Goal: Transaction & Acquisition: Purchase product/service

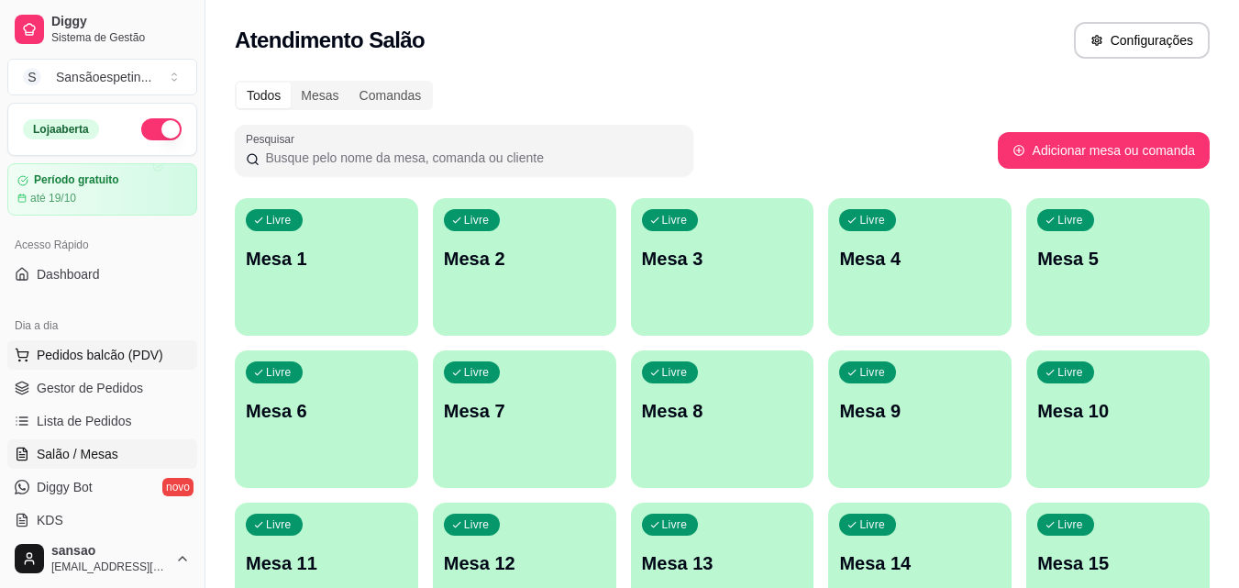
click at [88, 359] on span "Pedidos balcão (PDV)" at bounding box center [100, 355] width 127 height 18
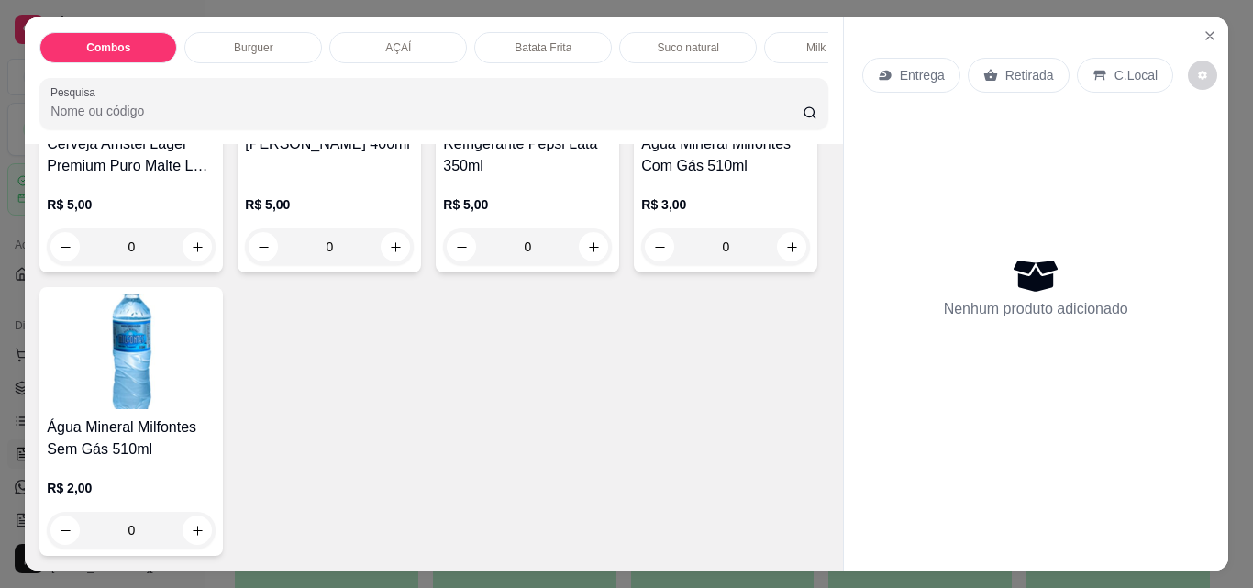
scroll to position [4573, 0]
click at [205, 254] on icon "increase-product-quantity" at bounding box center [198, 247] width 14 height 14
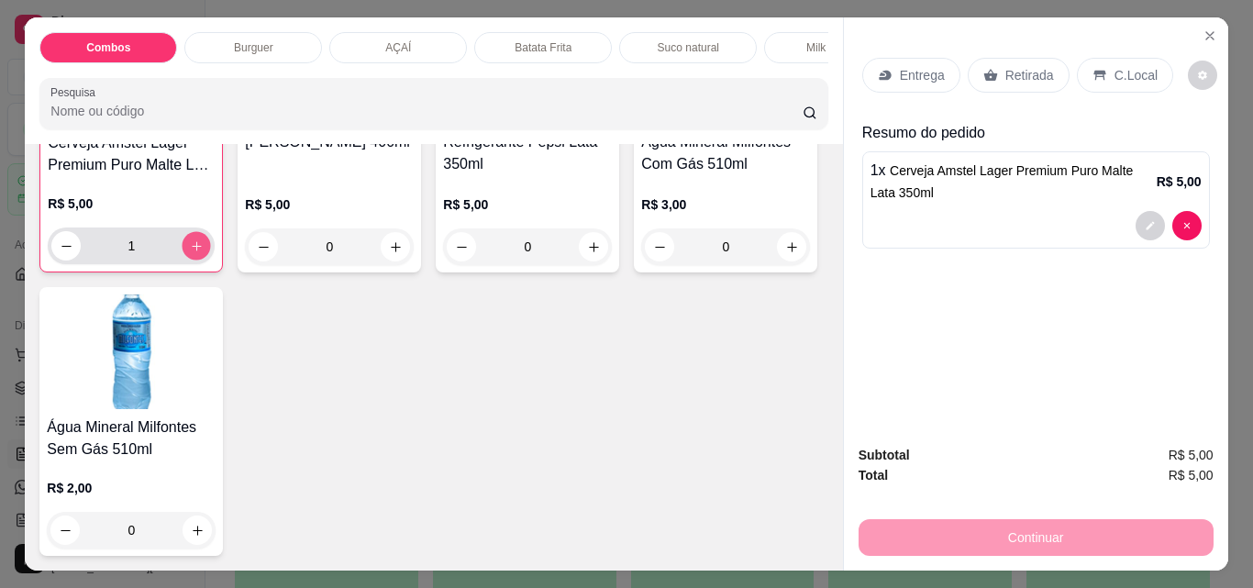
click at [204, 253] on icon "increase-product-quantity" at bounding box center [197, 246] width 14 height 14
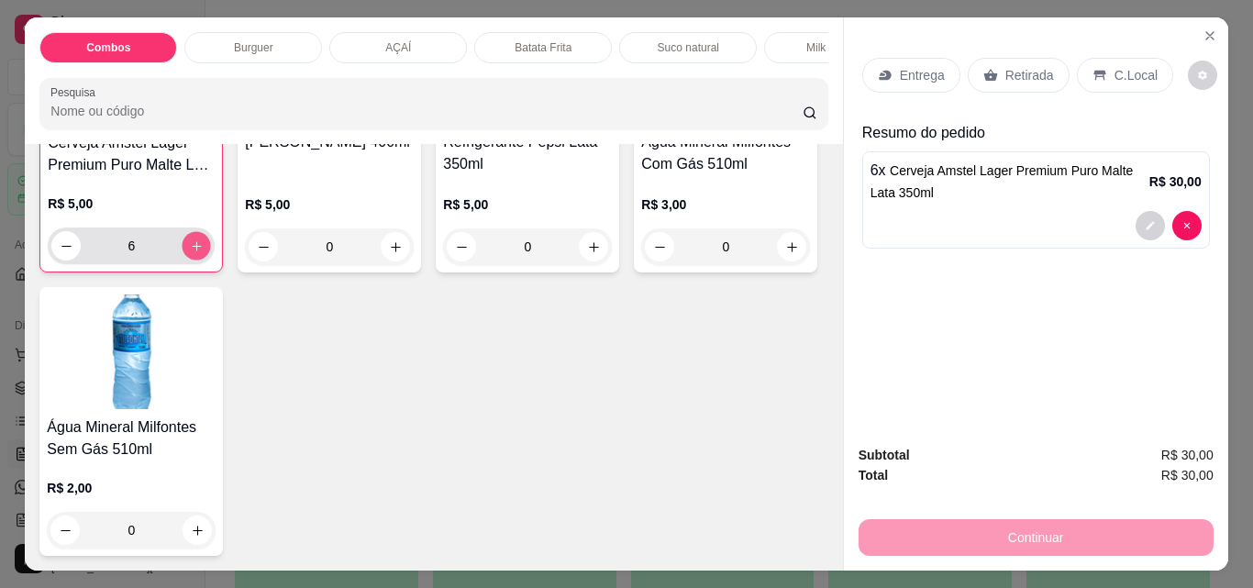
click at [204, 253] on icon "increase-product-quantity" at bounding box center [197, 246] width 14 height 14
type input "9"
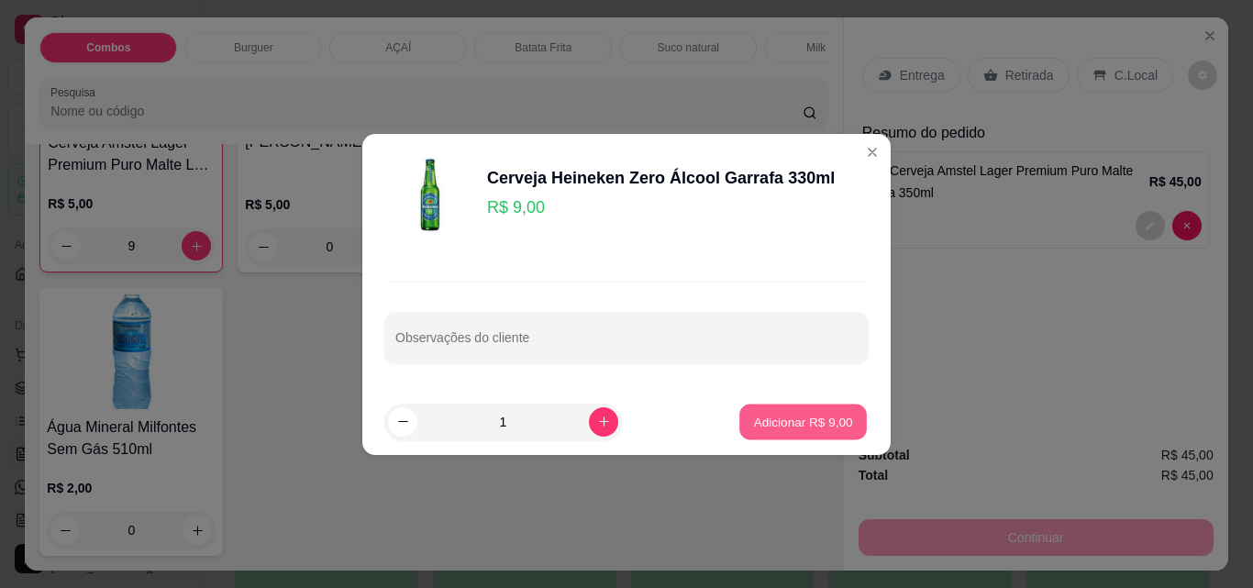
click at [753, 427] on p "Adicionar R$ 9,00" at bounding box center [802, 421] width 99 height 17
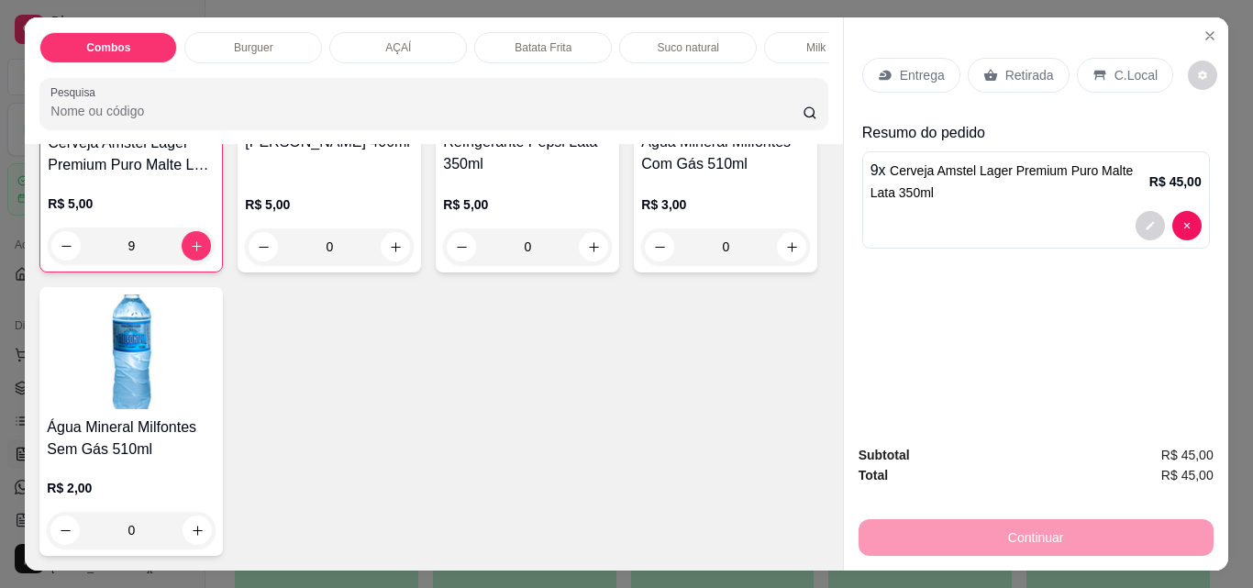
scroll to position [4023, 0]
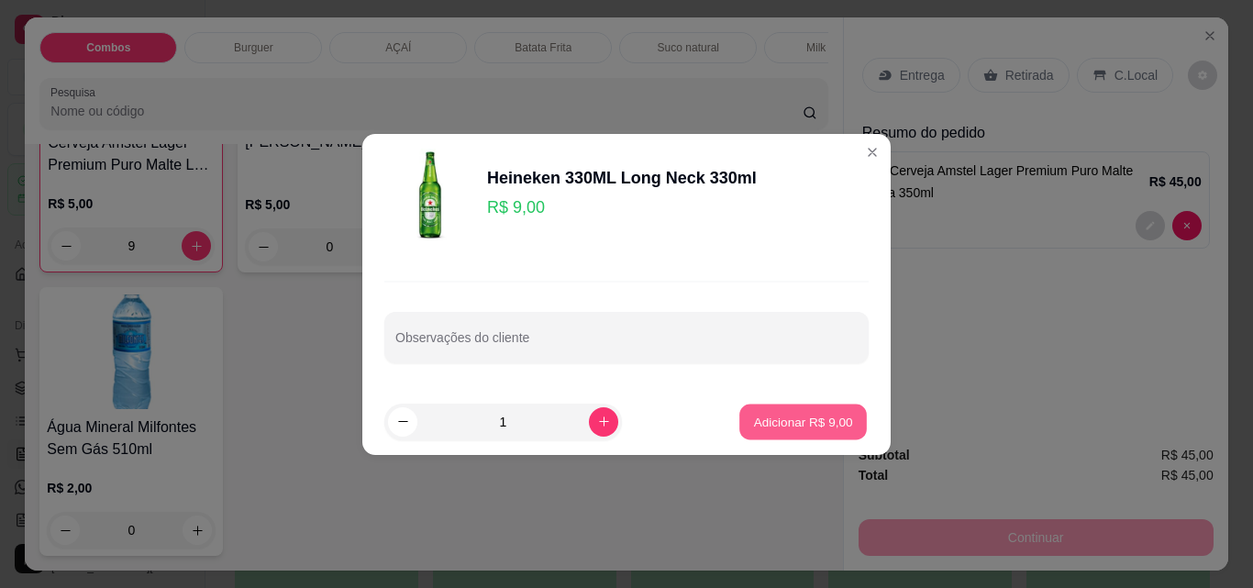
click at [793, 409] on button "Adicionar R$ 9,00" at bounding box center [803, 422] width 128 height 36
type input "1"
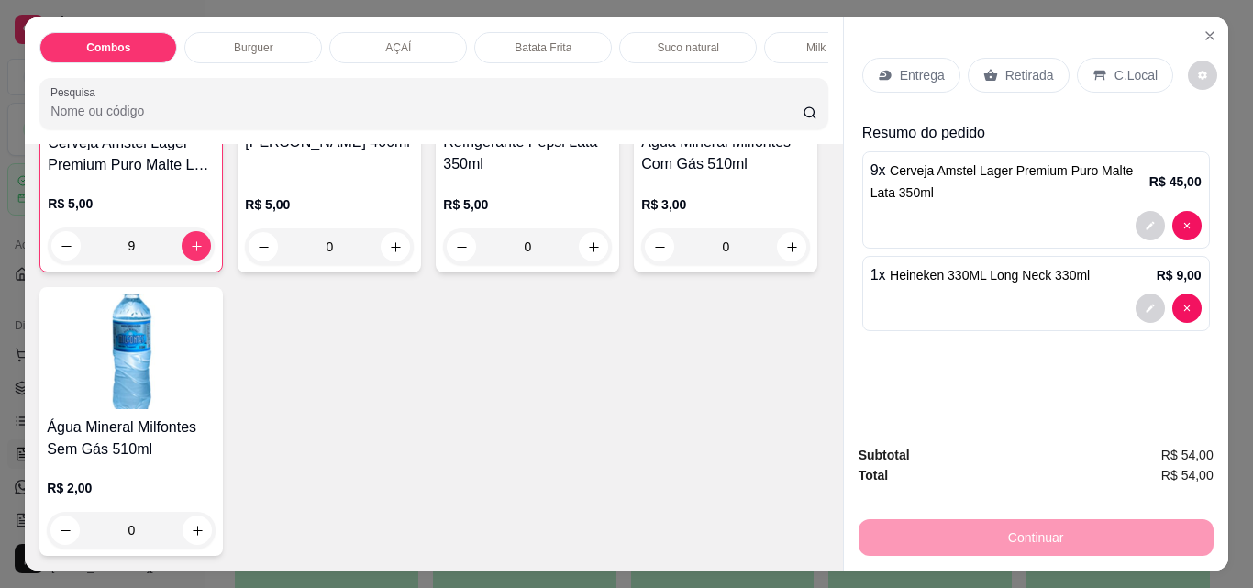
click at [1067, 530] on div "Continuar" at bounding box center [1036, 535] width 355 height 41
click at [1021, 71] on p "Retirada" at bounding box center [1029, 75] width 49 height 18
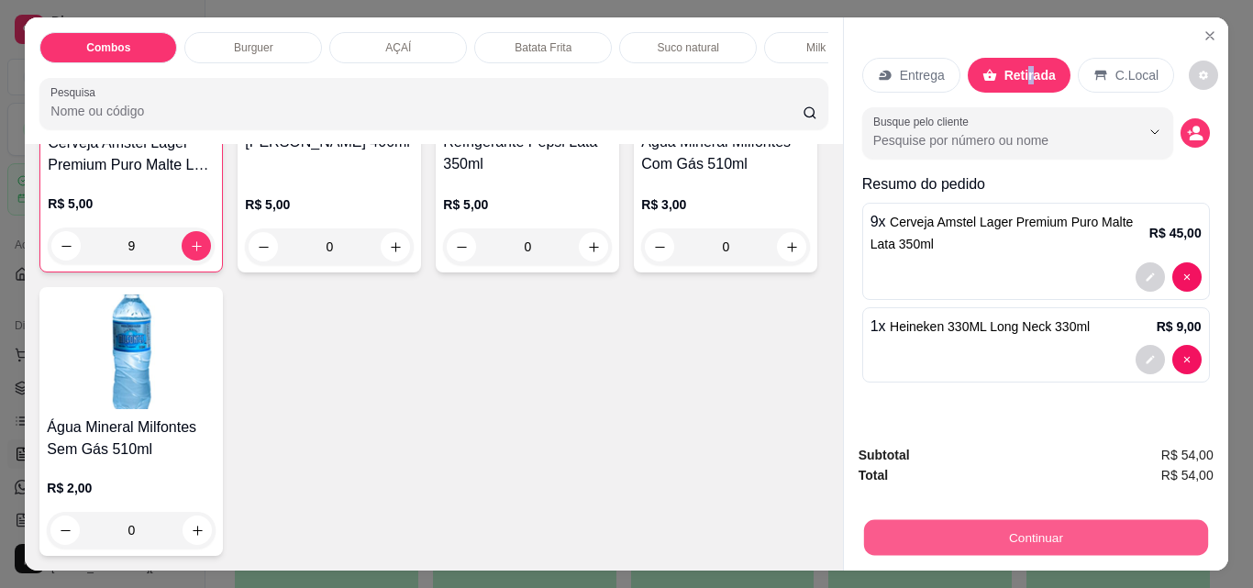
click at [964, 520] on button "Continuar" at bounding box center [1035, 537] width 344 height 36
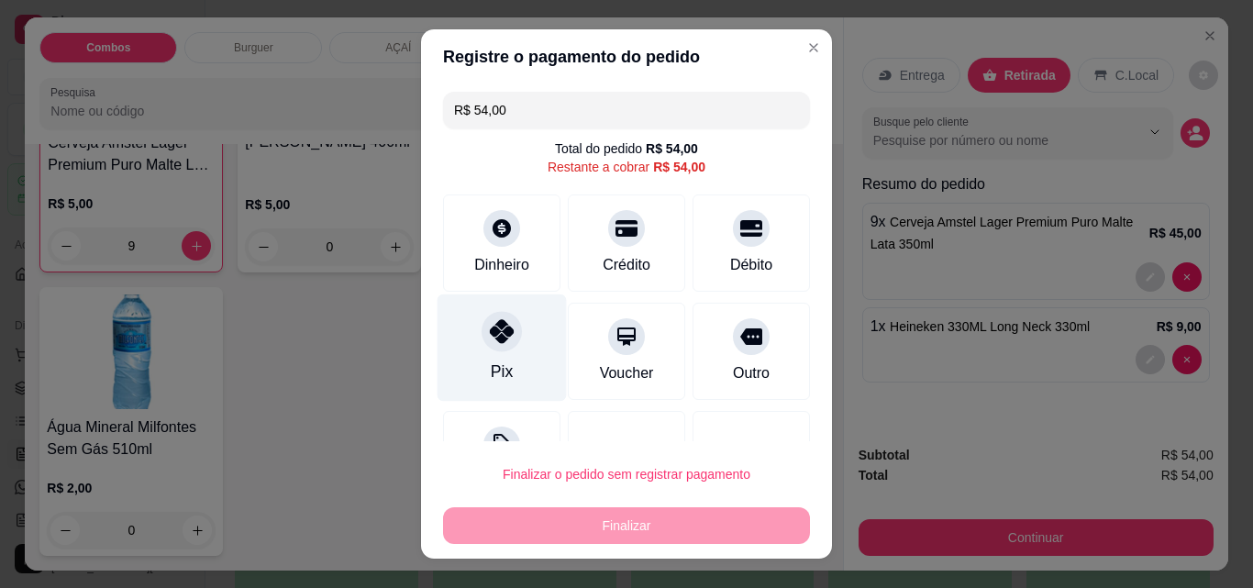
click at [506, 344] on div at bounding box center [502, 331] width 40 height 40
type input "R$ 0,00"
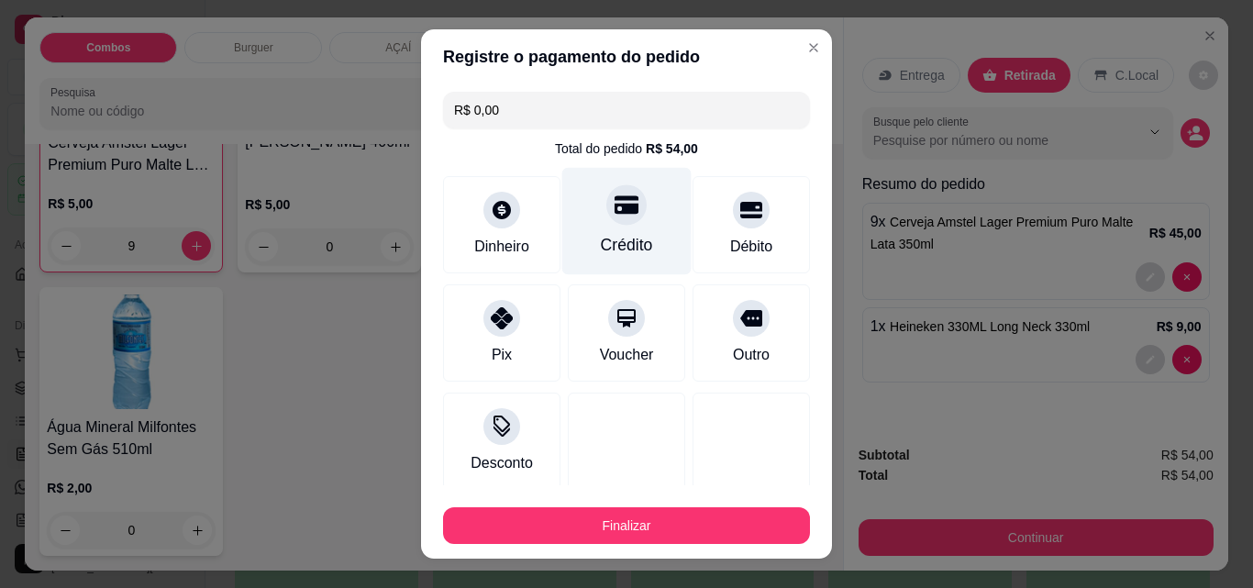
click at [628, 231] on div "Crédito" at bounding box center [626, 221] width 129 height 107
click at [606, 199] on div at bounding box center [626, 204] width 40 height 40
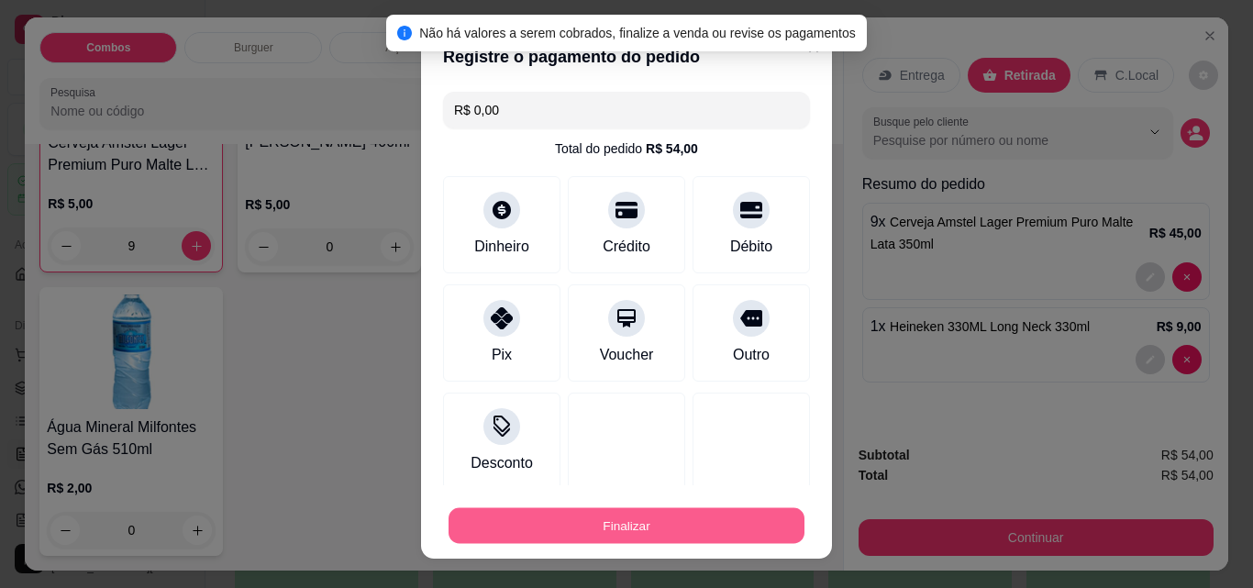
click at [580, 517] on button "Finalizar" at bounding box center [627, 526] width 356 height 36
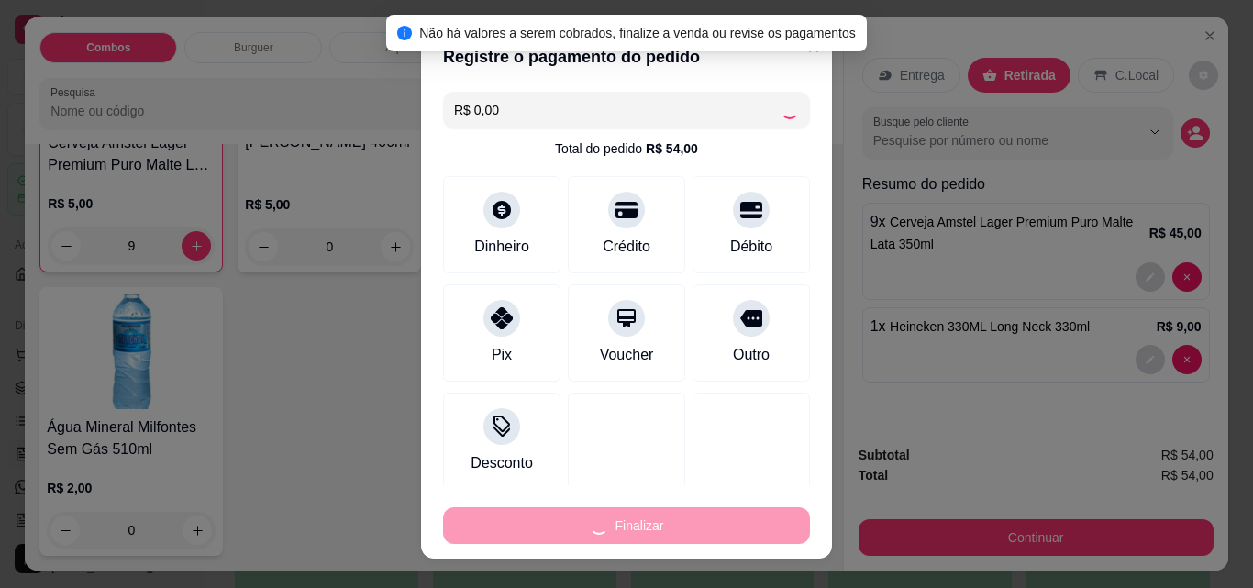
type input "0"
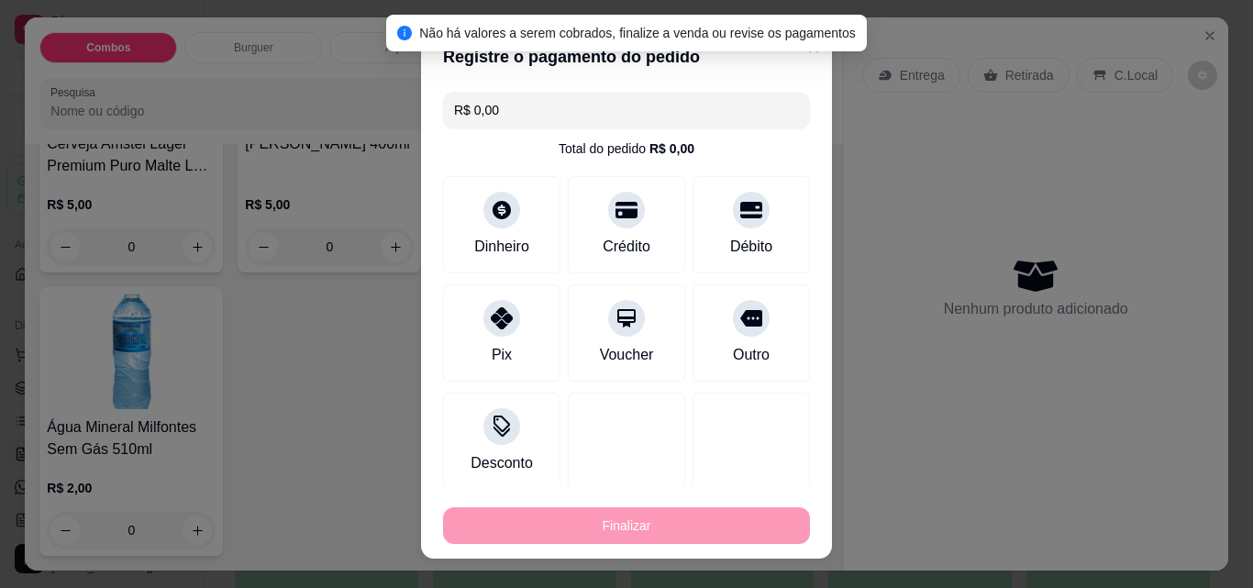
type input "-R$ 54,00"
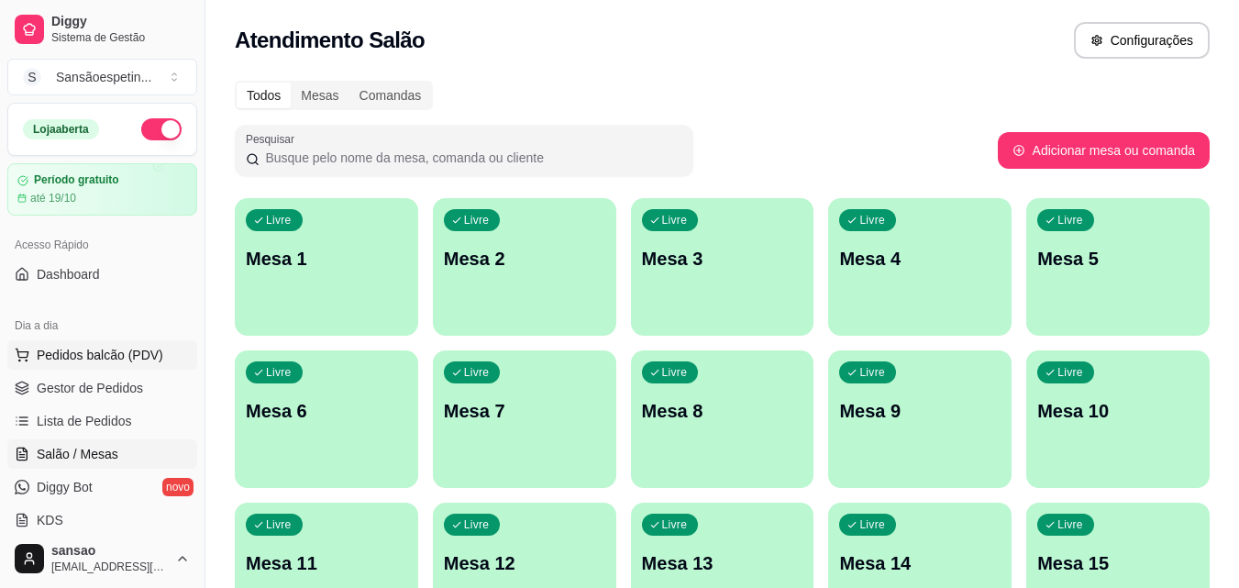
click at [46, 352] on span "Pedidos balcão (PDV)" at bounding box center [100, 355] width 127 height 18
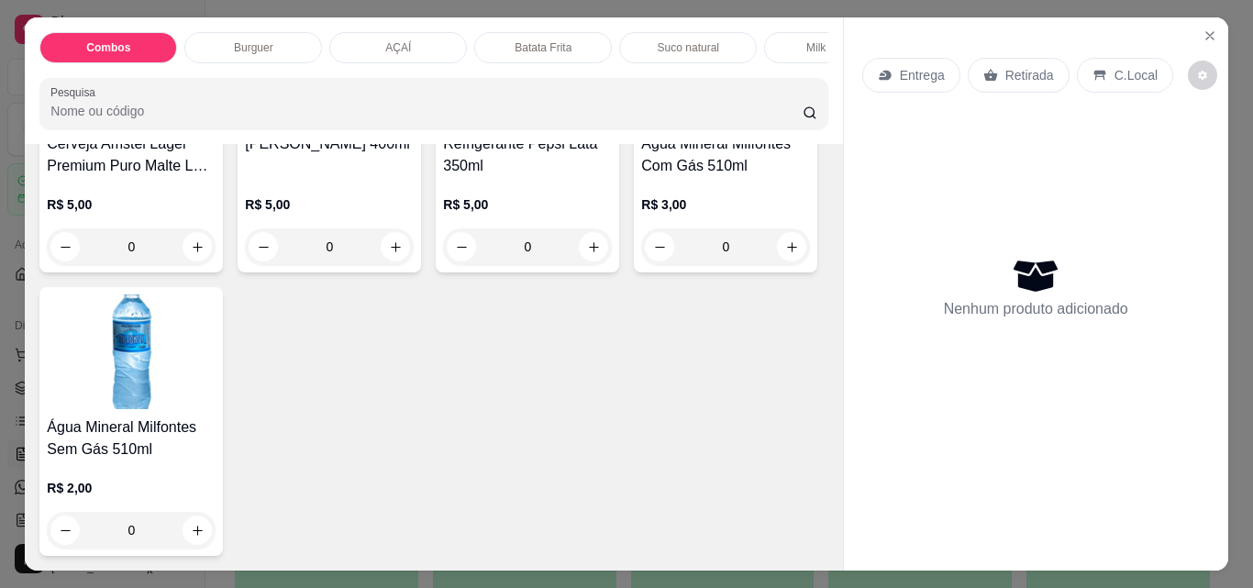
scroll to position [4295, 0]
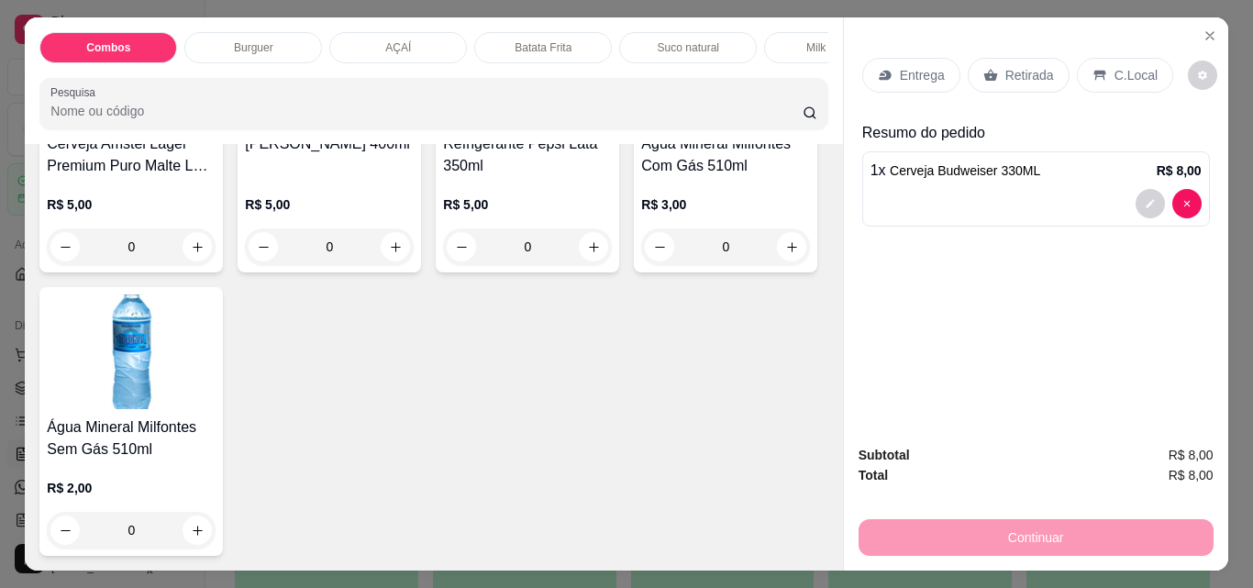
type input "2"
click at [1018, 68] on p "Retirada" at bounding box center [1029, 75] width 49 height 18
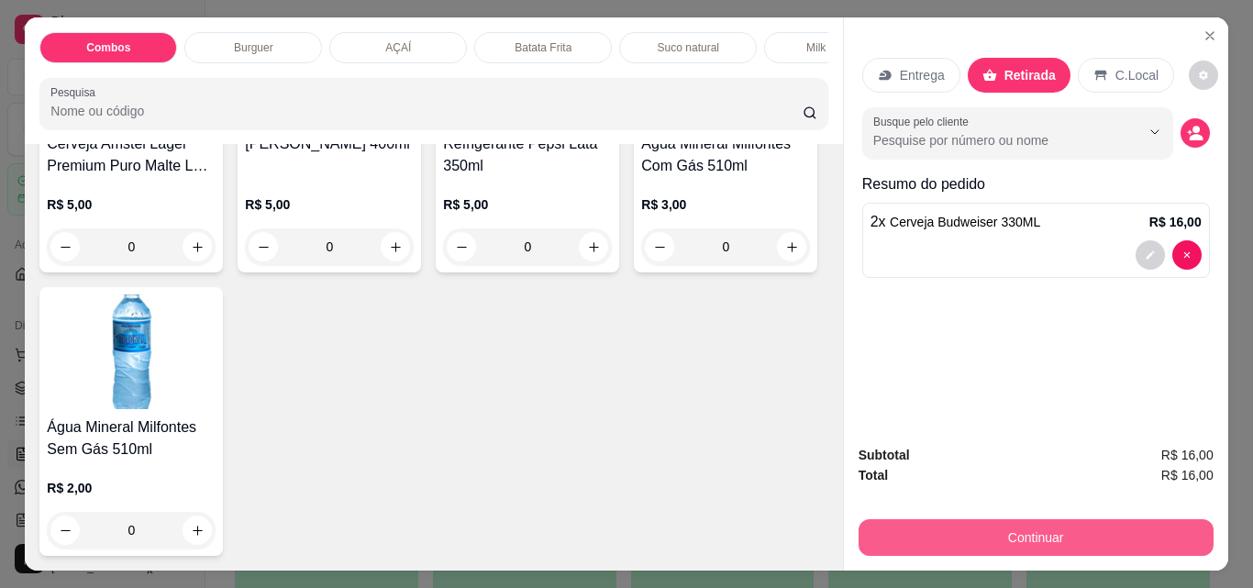
click at [960, 532] on button "Continuar" at bounding box center [1036, 537] width 355 height 37
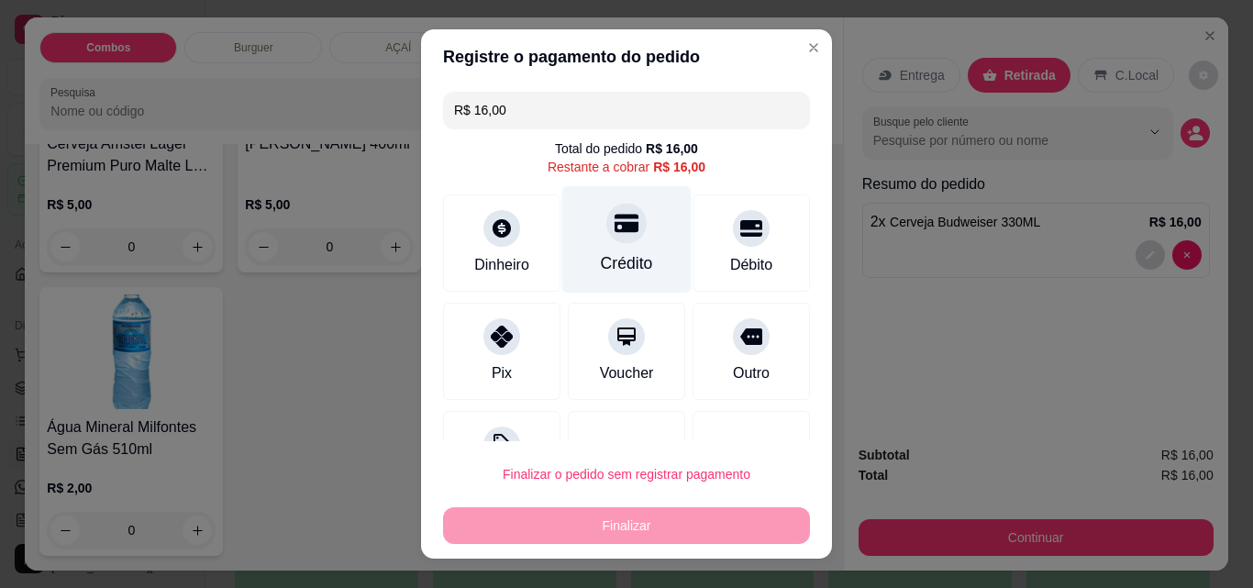
click at [611, 257] on div "Crédito" at bounding box center [627, 263] width 52 height 24
type input "R$ 0,00"
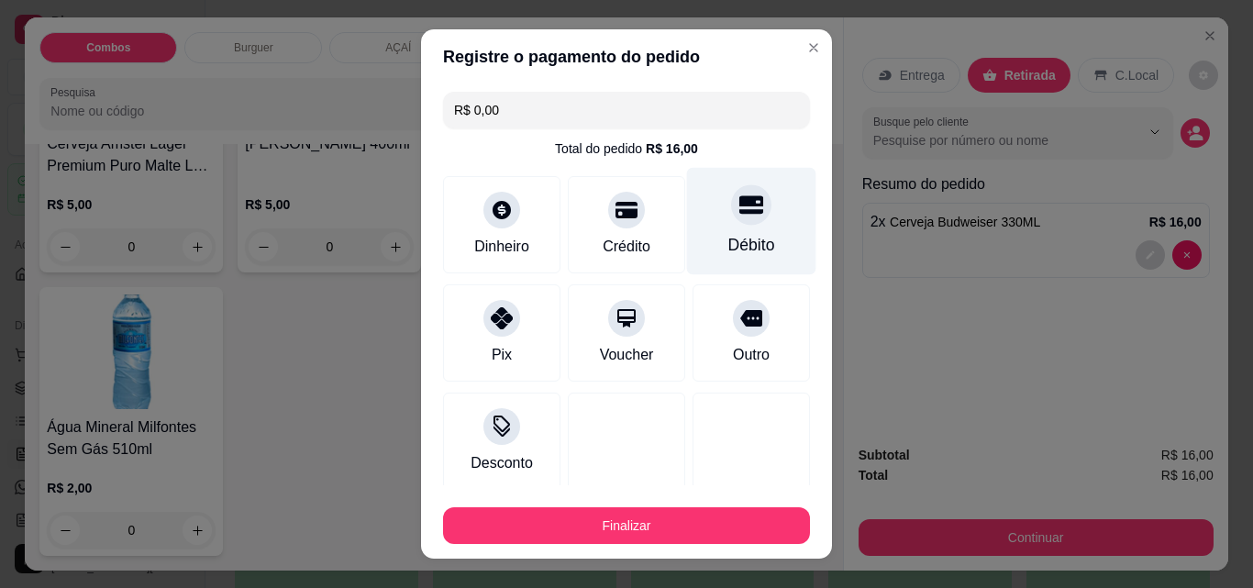
click at [728, 233] on div "Débito" at bounding box center [751, 245] width 47 height 24
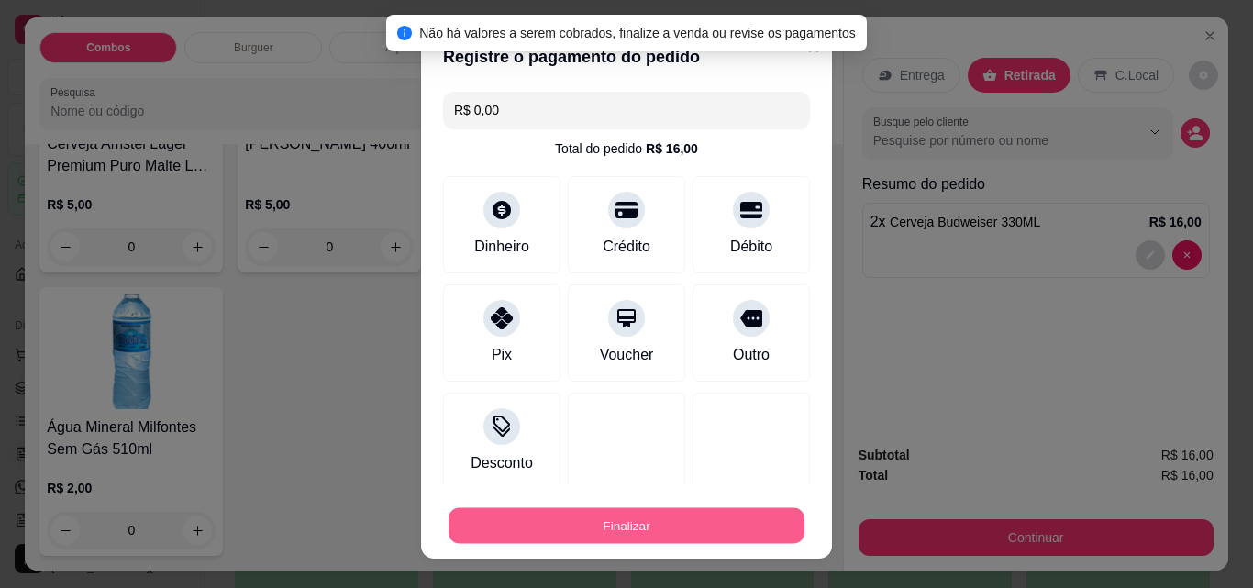
click at [589, 520] on button "Finalizar" at bounding box center [627, 526] width 356 height 36
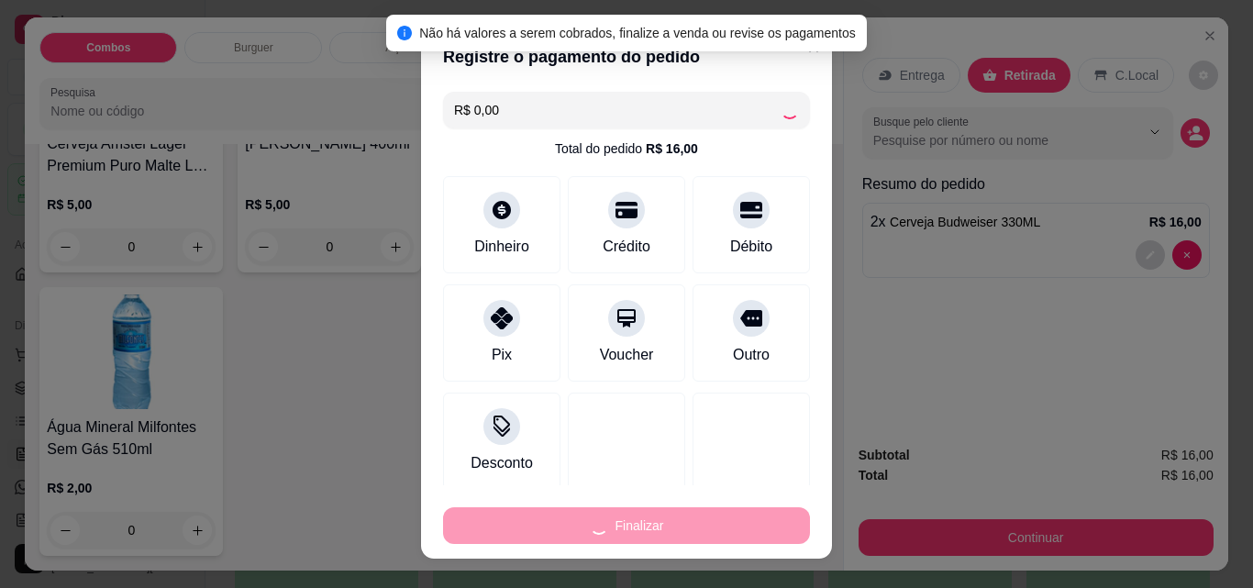
type input "0"
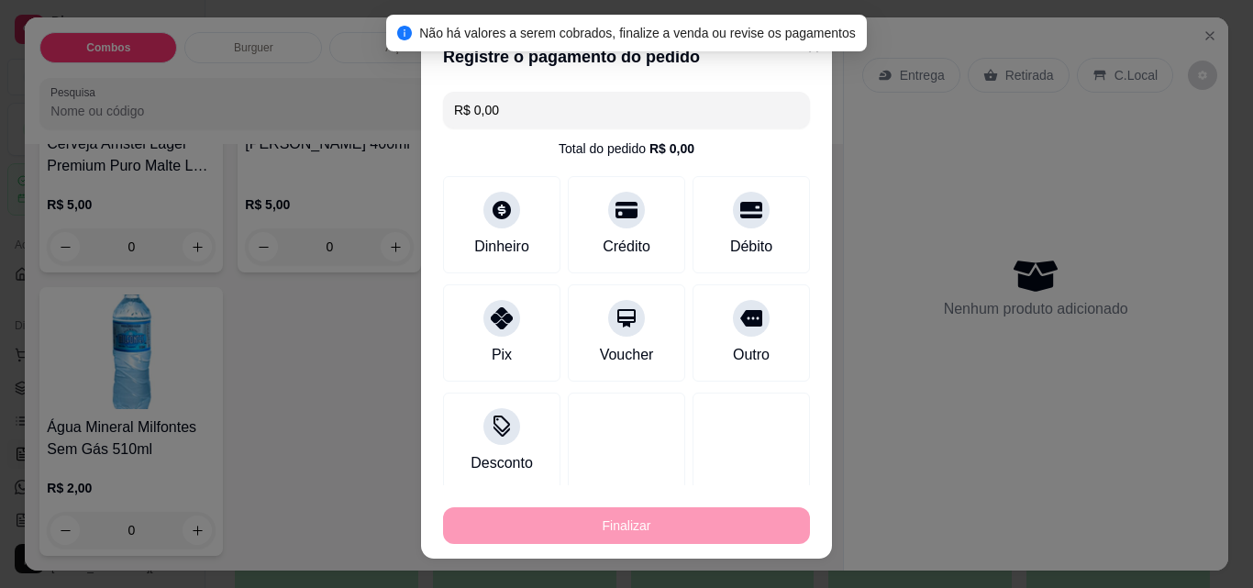
type input "-R$ 16,00"
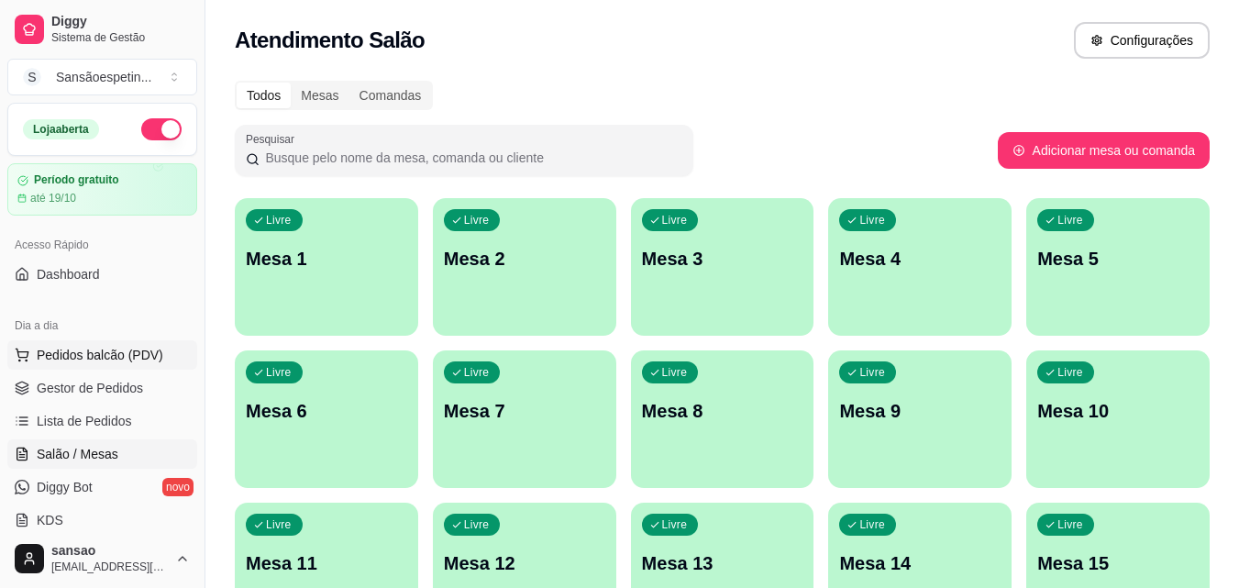
click at [105, 348] on span "Pedidos balcão (PDV)" at bounding box center [100, 355] width 127 height 18
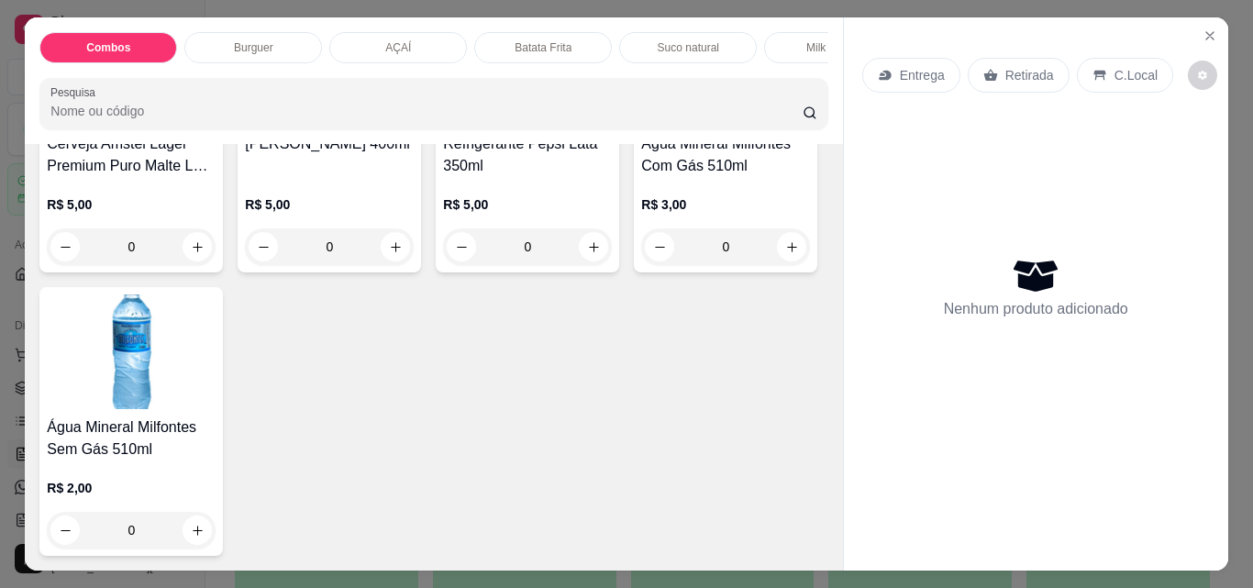
scroll to position [4545, 0]
click at [205, 254] on icon "increase-product-quantity" at bounding box center [198, 247] width 14 height 14
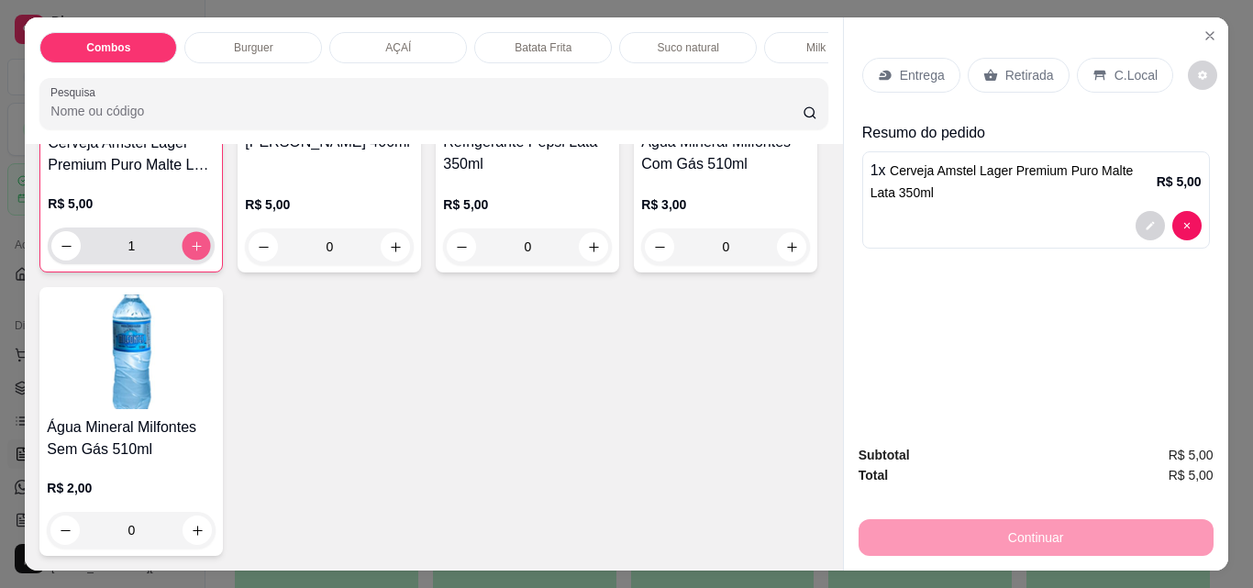
click at [204, 253] on icon "increase-product-quantity" at bounding box center [197, 246] width 14 height 14
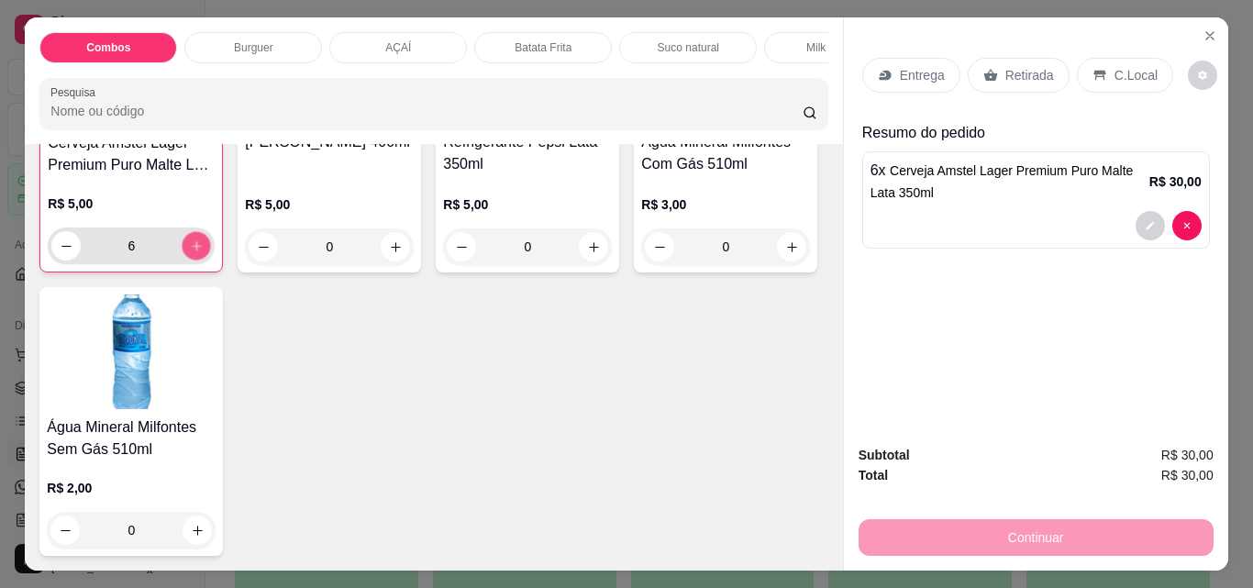
click at [204, 253] on icon "increase-product-quantity" at bounding box center [197, 246] width 14 height 14
click at [73, 253] on icon "decrease-product-quantity" at bounding box center [67, 246] width 14 height 14
type input "8"
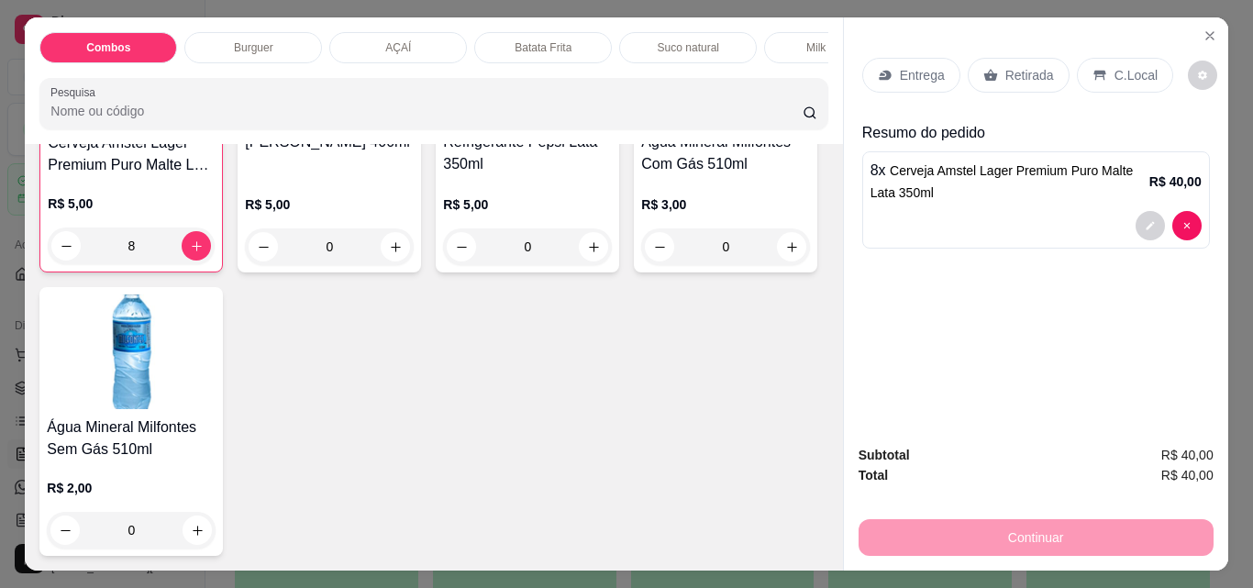
click at [1046, 66] on div "Retirada" at bounding box center [1019, 75] width 102 height 35
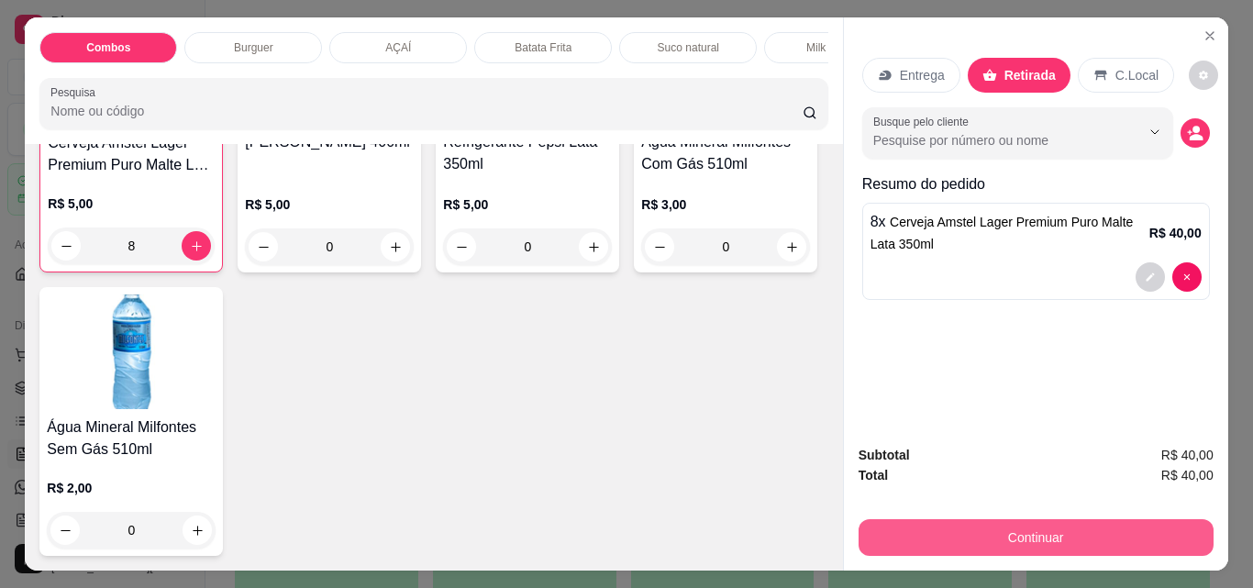
click at [960, 527] on button "Continuar" at bounding box center [1036, 537] width 355 height 37
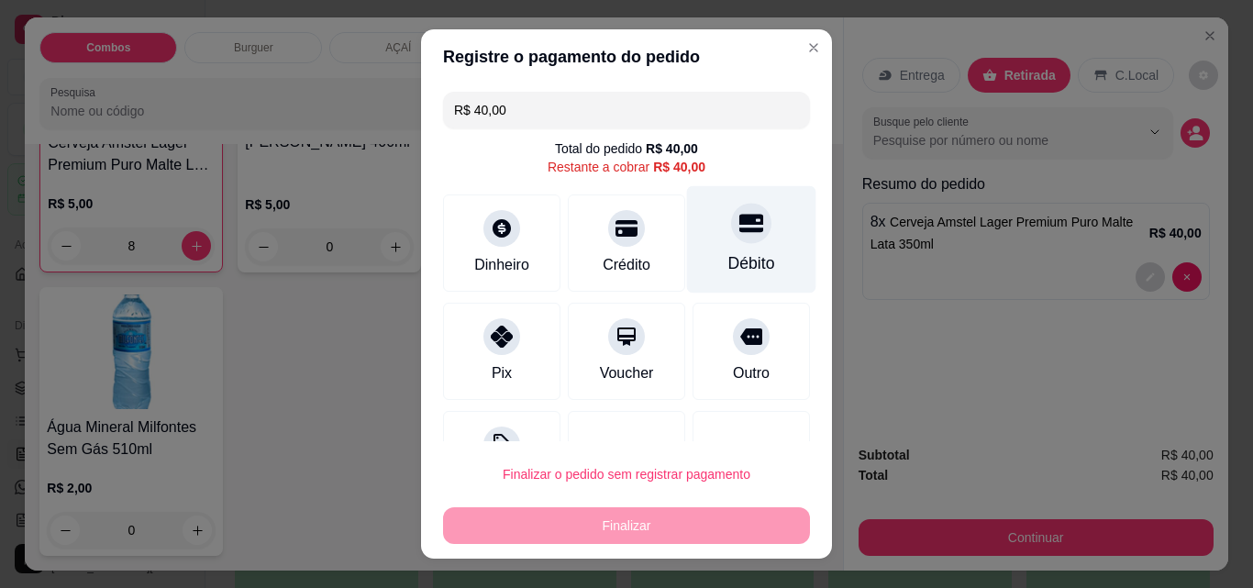
click at [694, 259] on div "Débito" at bounding box center [751, 239] width 129 height 107
type input "R$ 0,00"
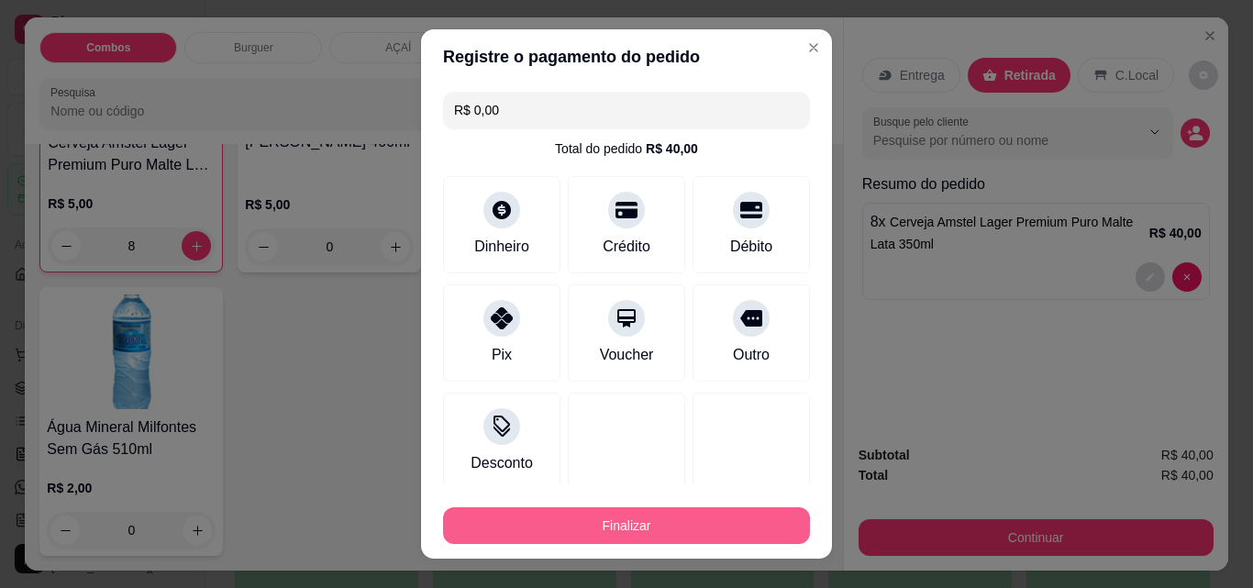
click at [646, 510] on button "Finalizar" at bounding box center [626, 525] width 367 height 37
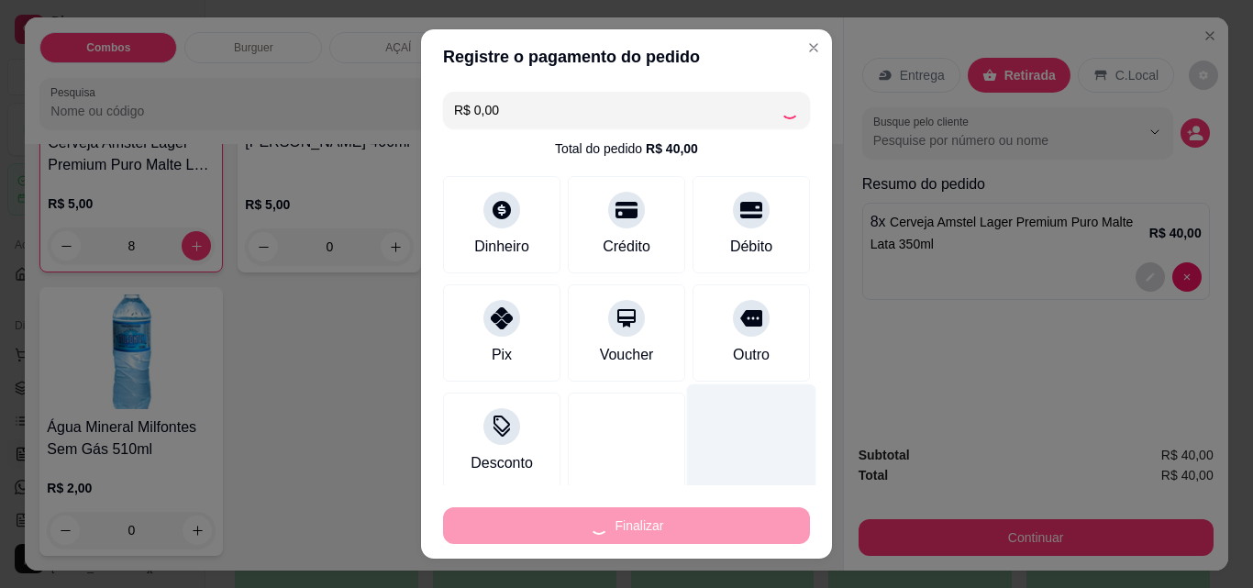
type input "0"
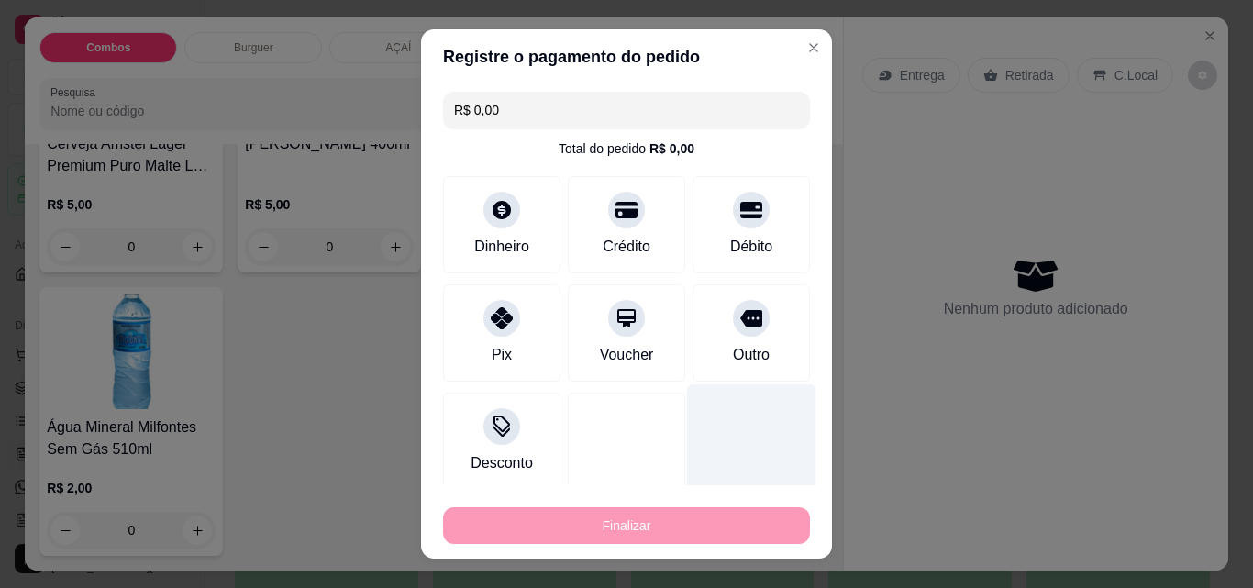
type input "-R$ 40,00"
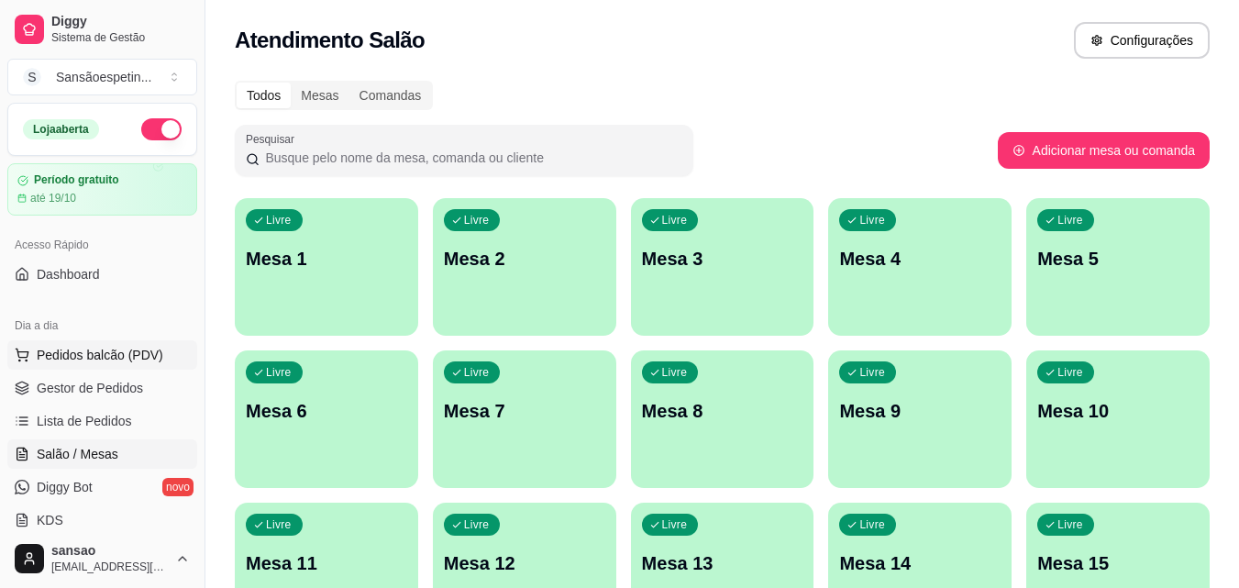
click at [112, 348] on span "Pedidos balcão (PDV)" at bounding box center [100, 355] width 127 height 18
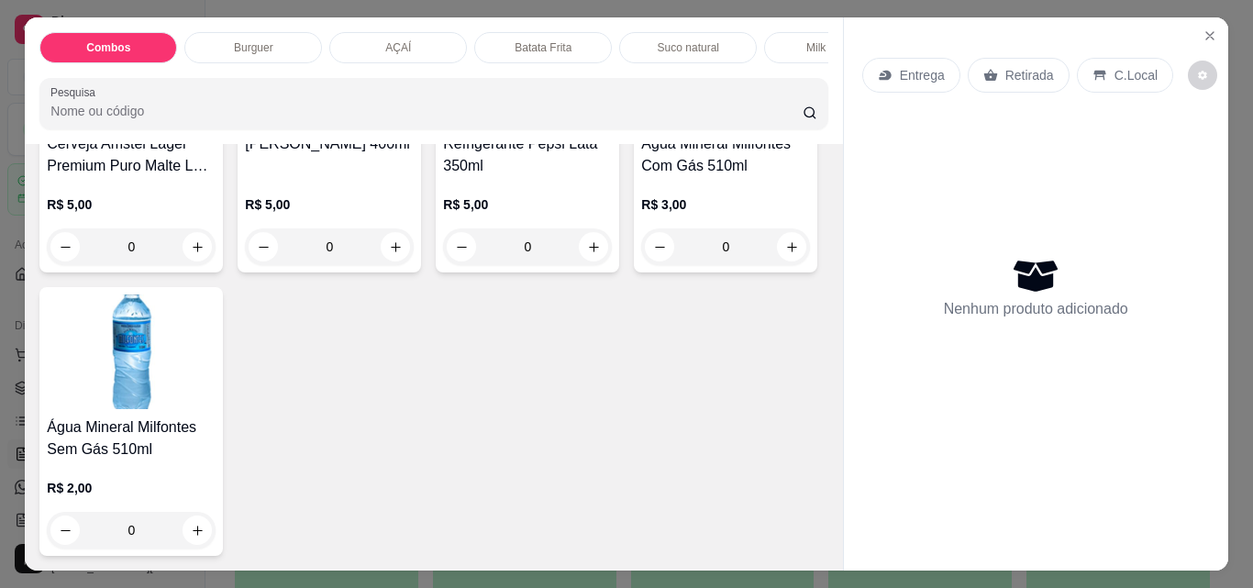
scroll to position [4312, 0]
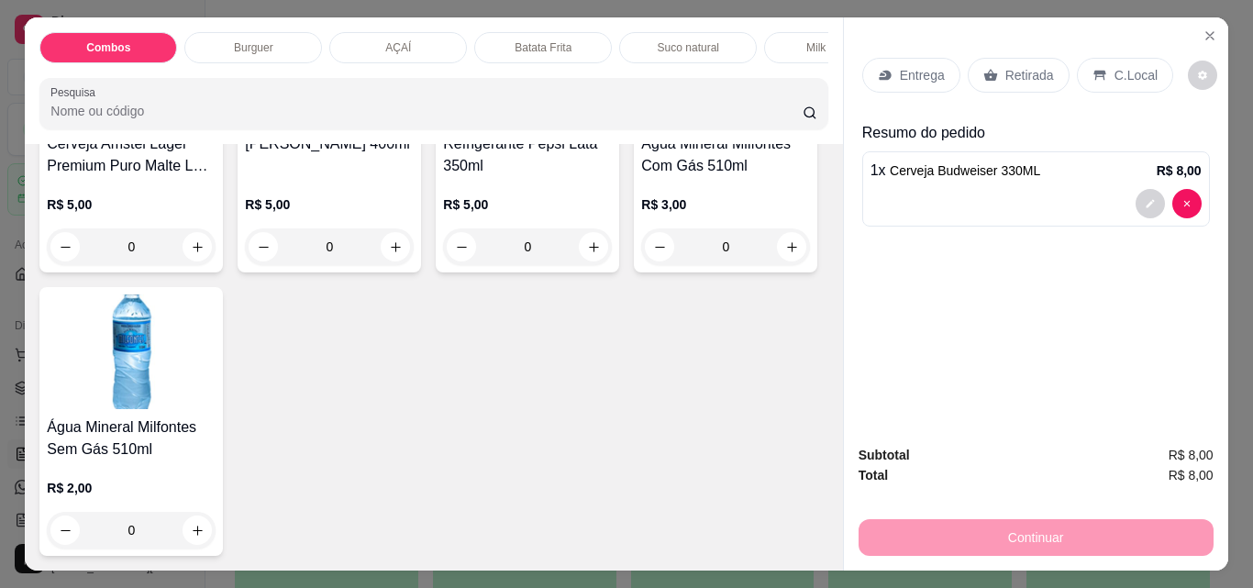
type input "2"
click at [993, 63] on div "Retirada" at bounding box center [1019, 75] width 102 height 35
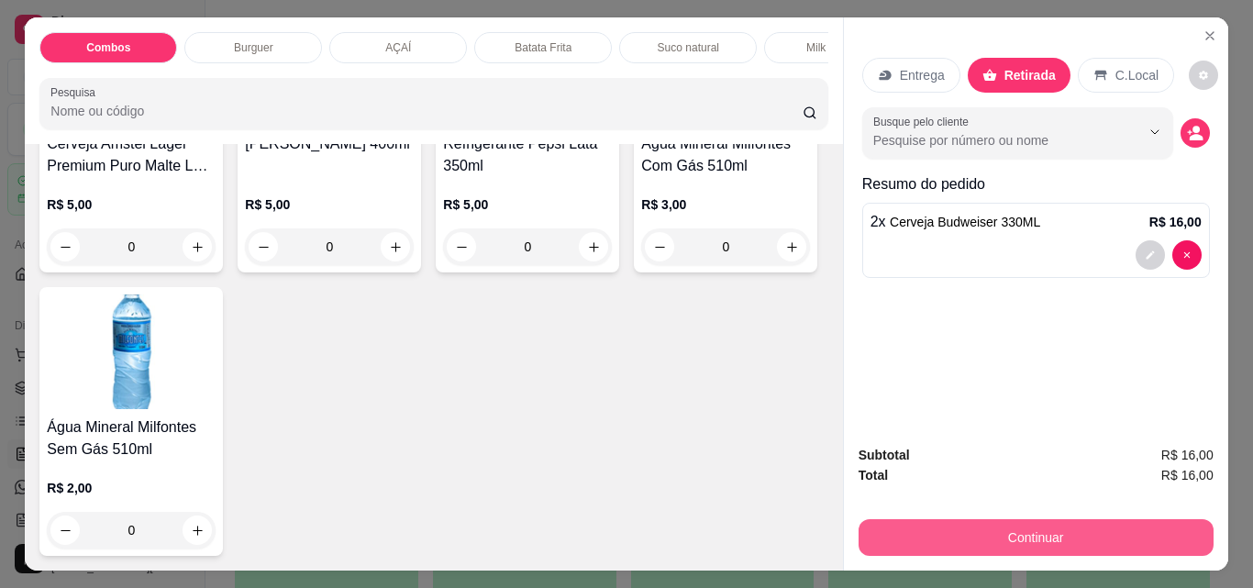
click at [1069, 524] on button "Continuar" at bounding box center [1036, 537] width 355 height 37
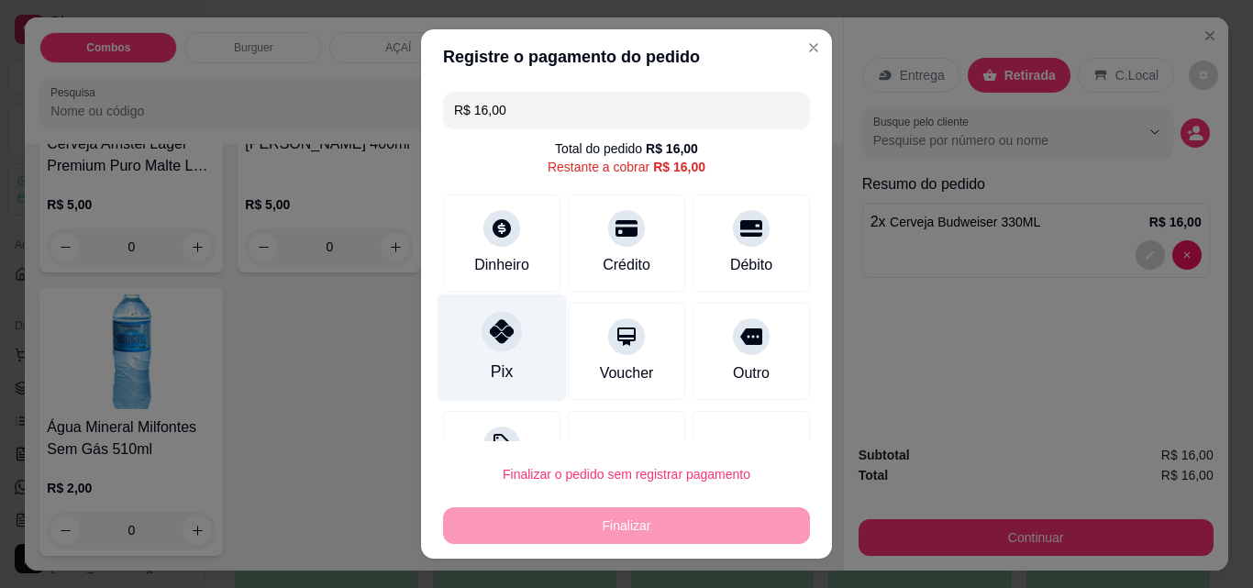
click at [492, 350] on div at bounding box center [502, 331] width 40 height 40
type input "R$ 0,00"
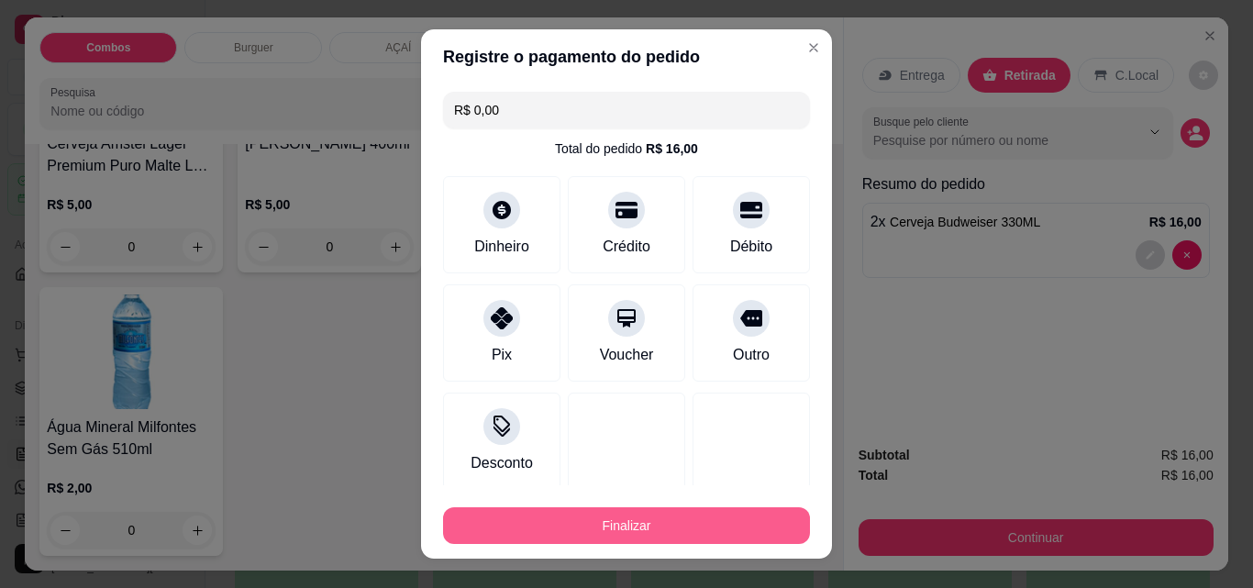
click at [678, 517] on button "Finalizar" at bounding box center [626, 525] width 367 height 37
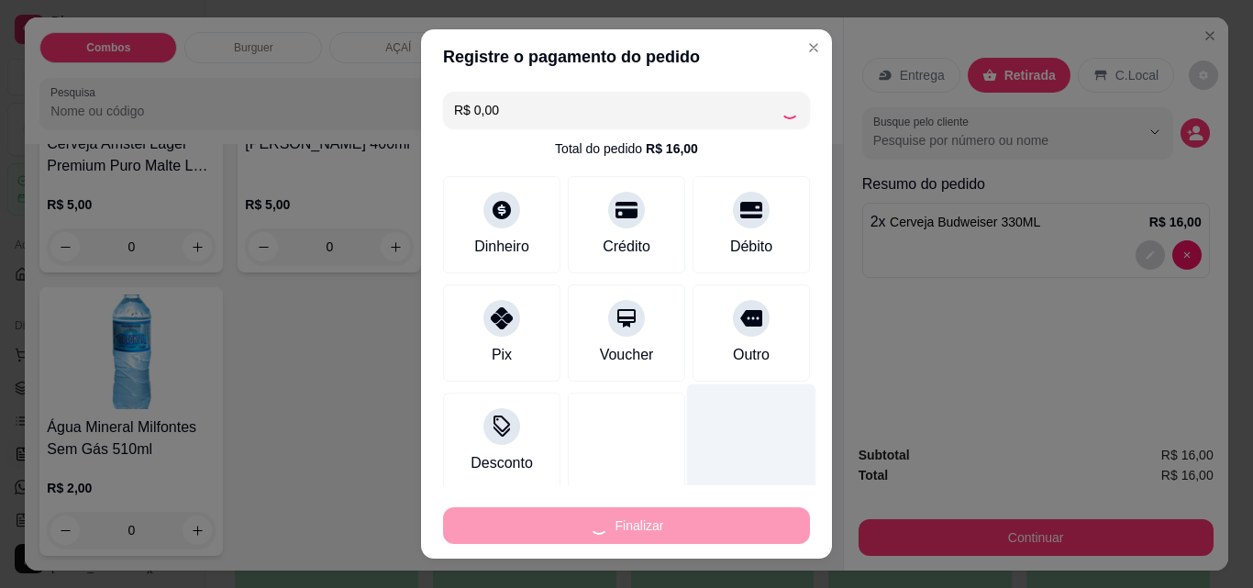
type input "0"
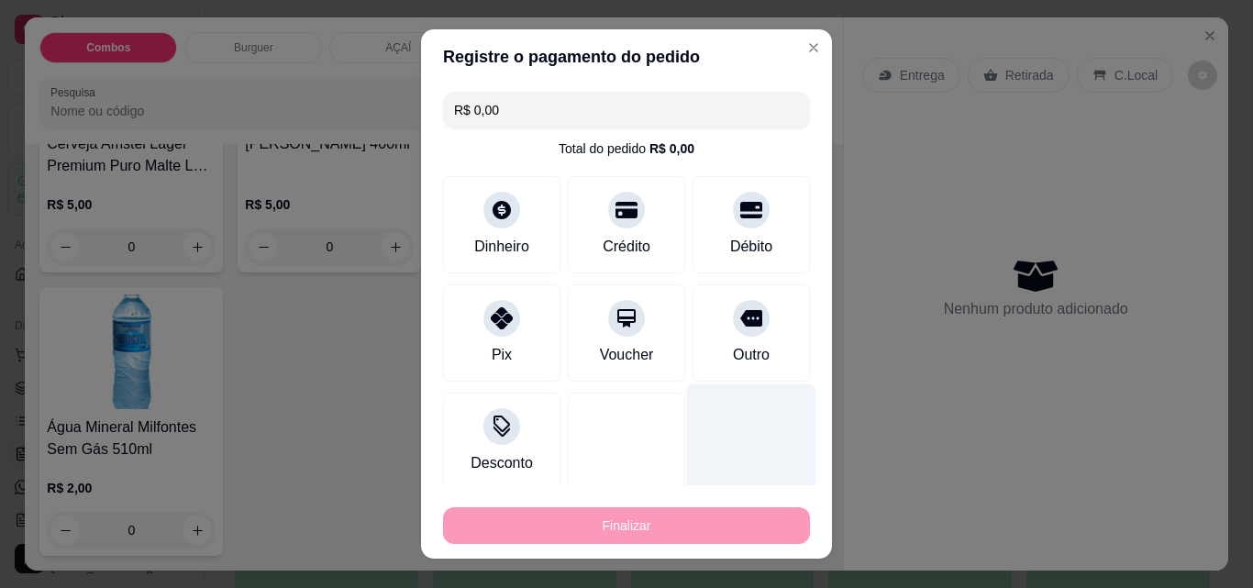
type input "-R$ 16,00"
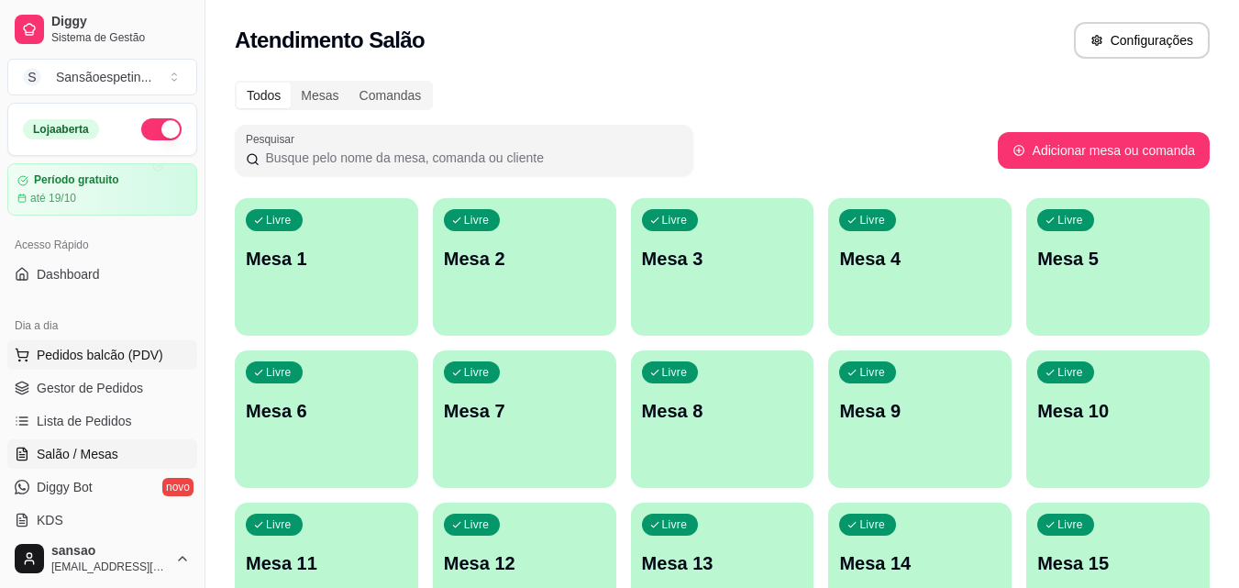
click at [133, 358] on span "Pedidos balcão (PDV)" at bounding box center [100, 355] width 127 height 18
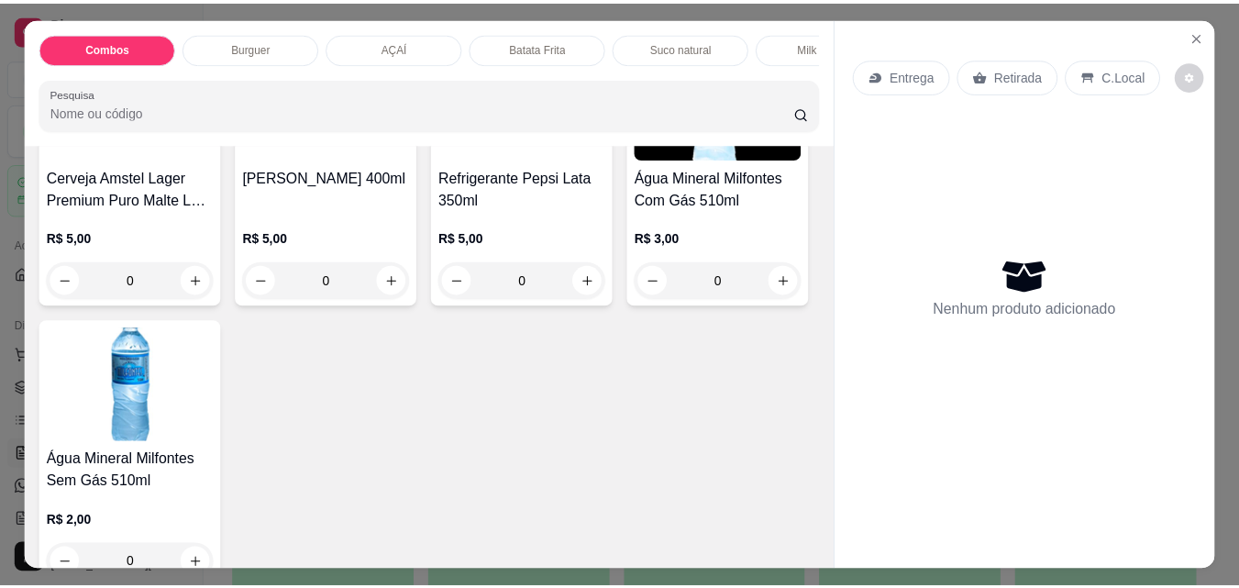
scroll to position [4128, 0]
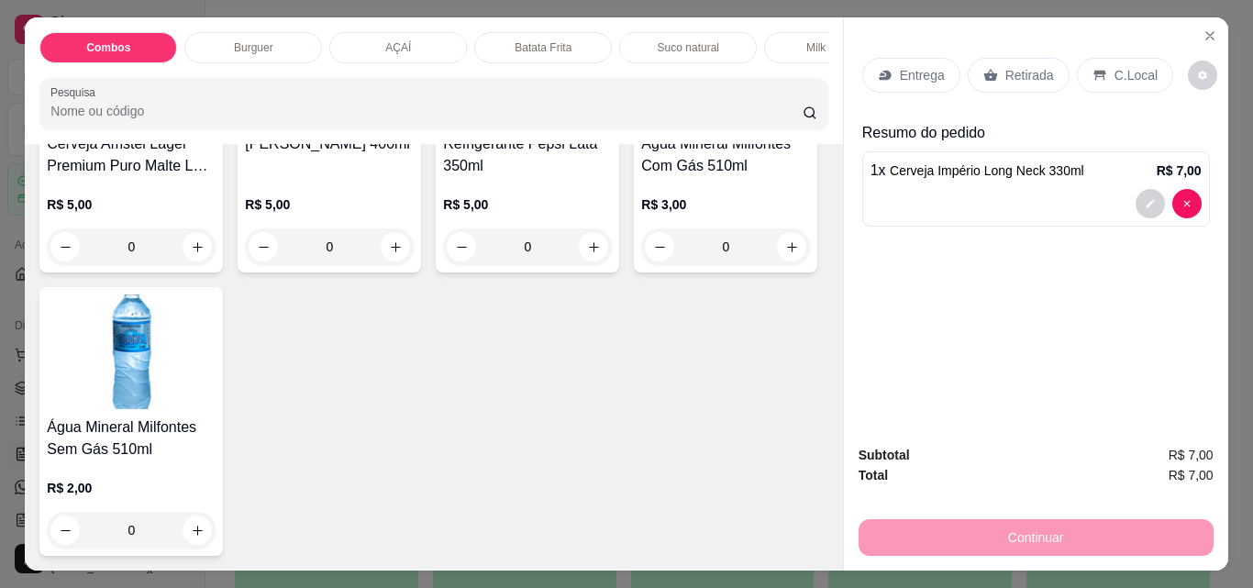
type input "4"
click at [1026, 73] on p "Retirada" at bounding box center [1029, 75] width 49 height 18
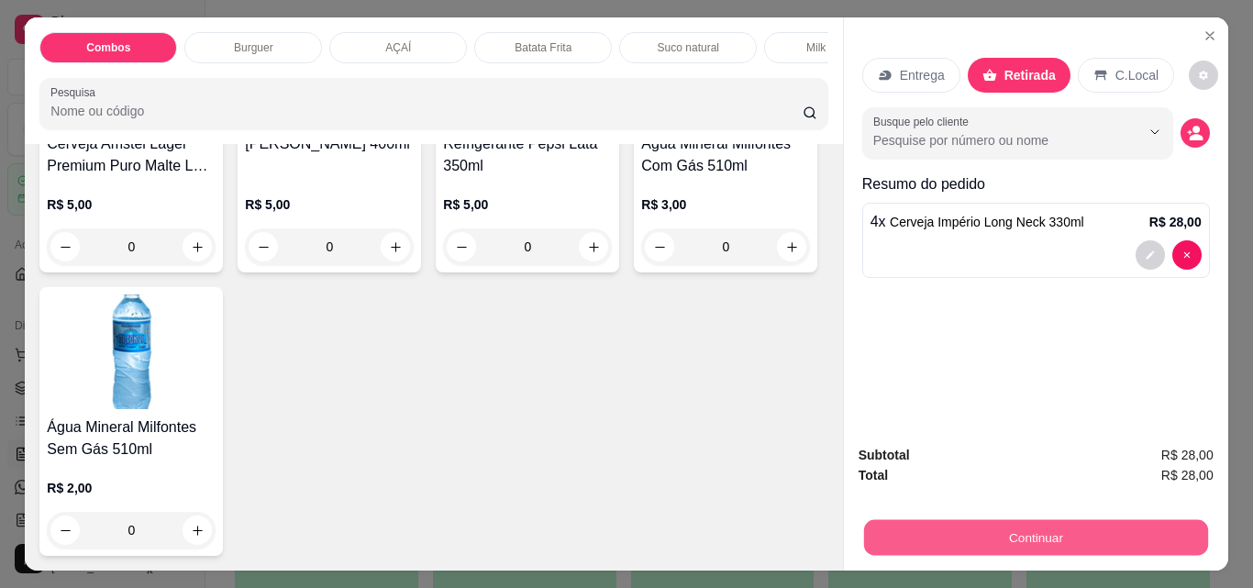
click at [1062, 532] on button "Continuar" at bounding box center [1035, 537] width 344 height 36
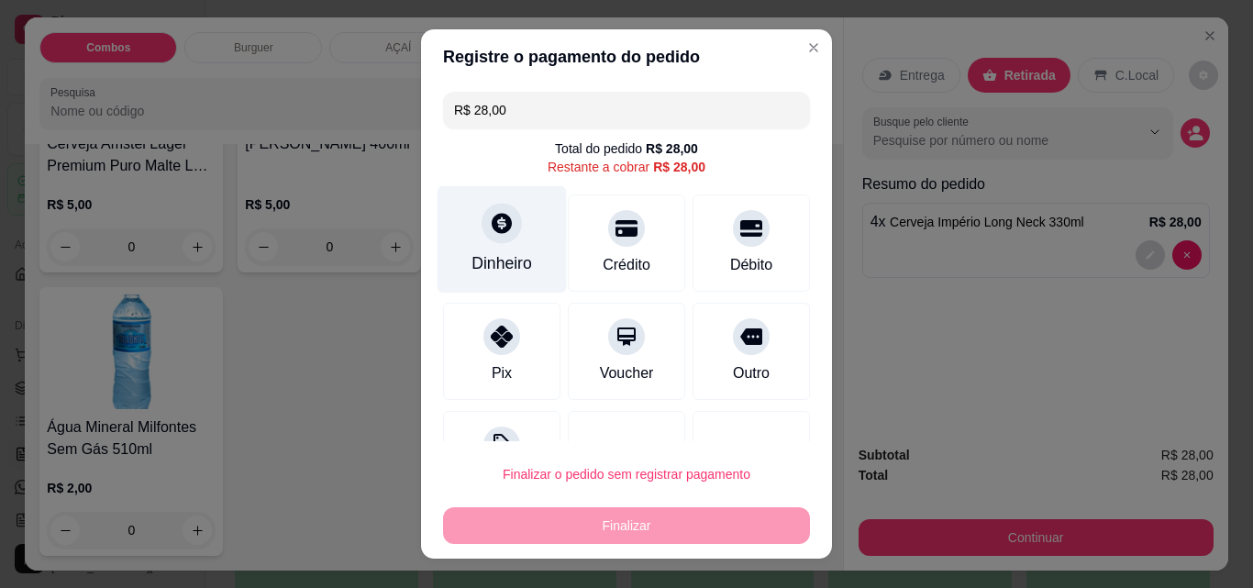
click at [516, 239] on div "Dinheiro" at bounding box center [502, 239] width 129 height 107
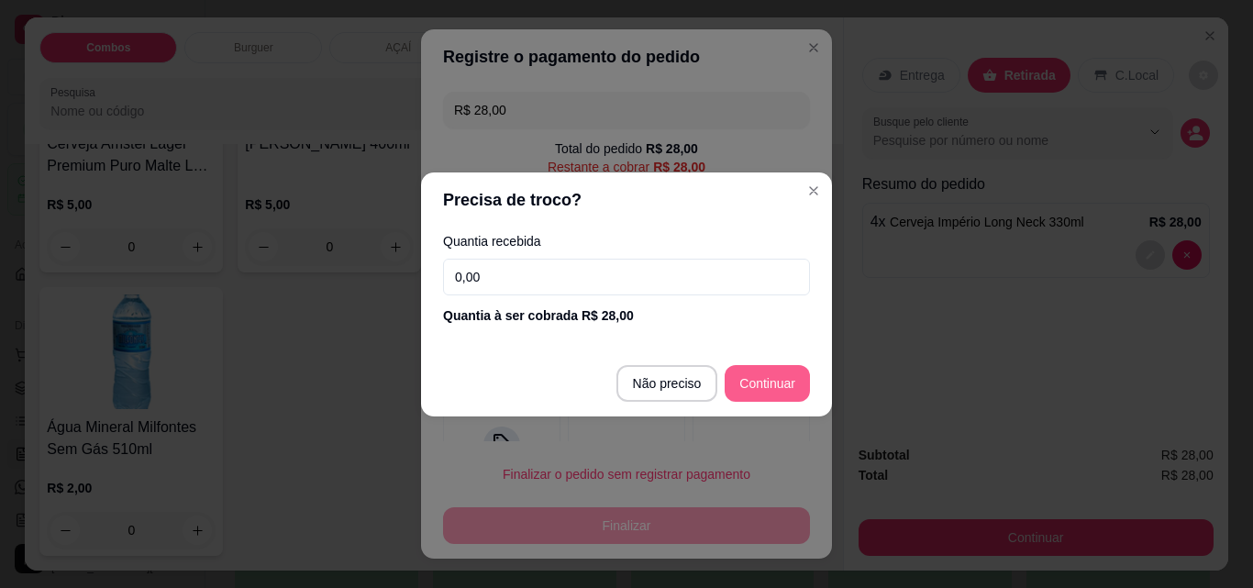
type input "R$ 0,00"
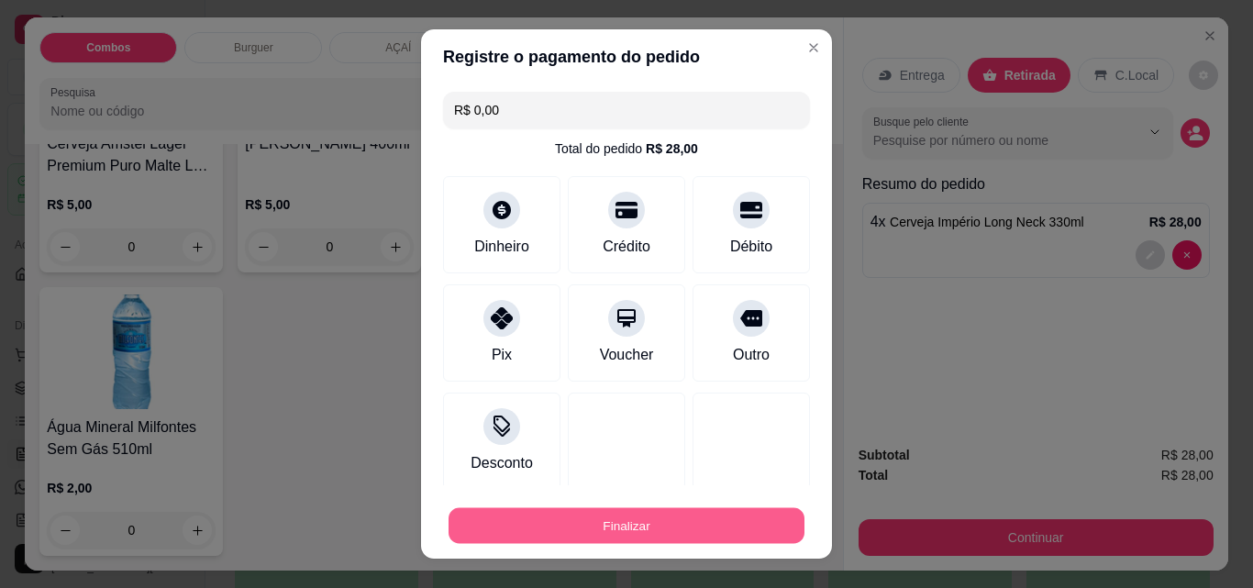
click at [717, 531] on button "Finalizar" at bounding box center [627, 526] width 356 height 36
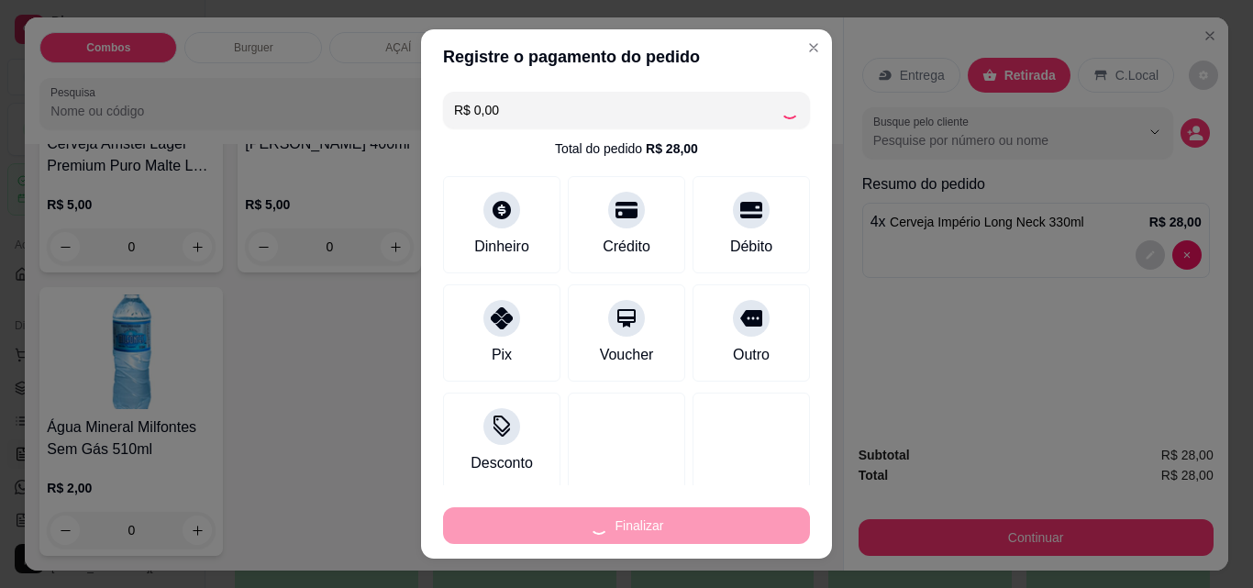
type input "0"
type input "-R$ 28,00"
